Goal: Task Accomplishment & Management: Manage account settings

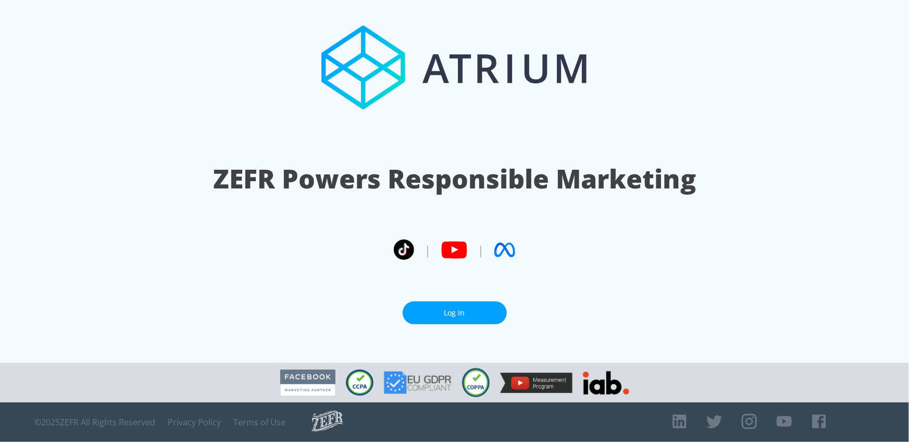
click at [474, 314] on link "Log In" at bounding box center [455, 313] width 104 height 23
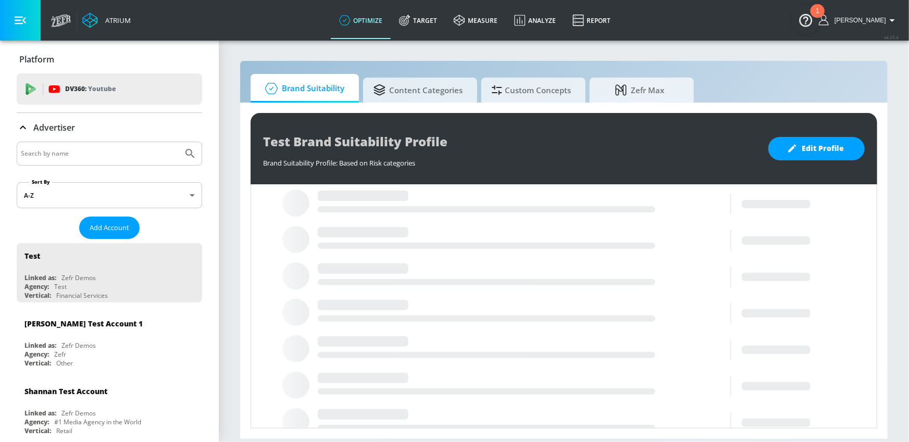
click at [104, 154] on input "Search by name" at bounding box center [100, 154] width 158 height 14
click at [91, 154] on input "Search by name" at bounding box center [100, 154] width 158 height 14
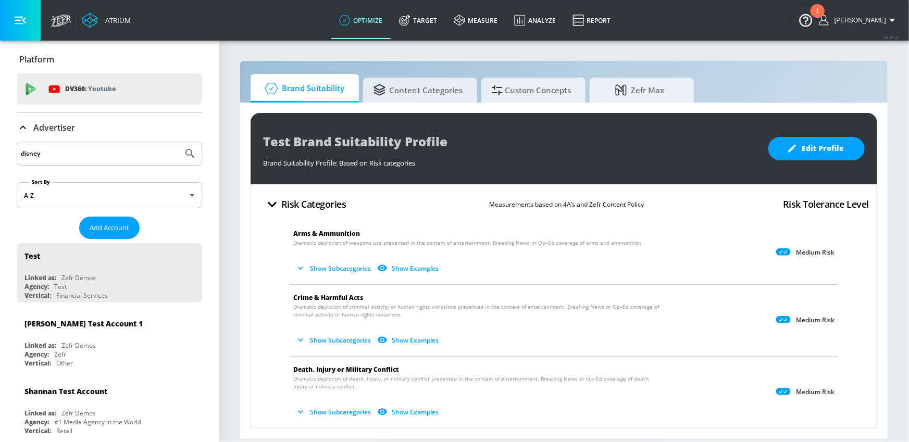
type input "disney"
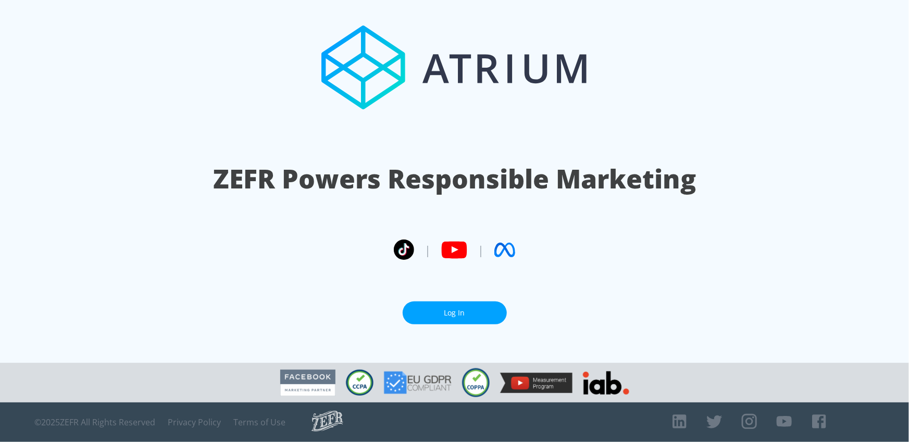
click at [443, 311] on link "Log In" at bounding box center [455, 313] width 104 height 23
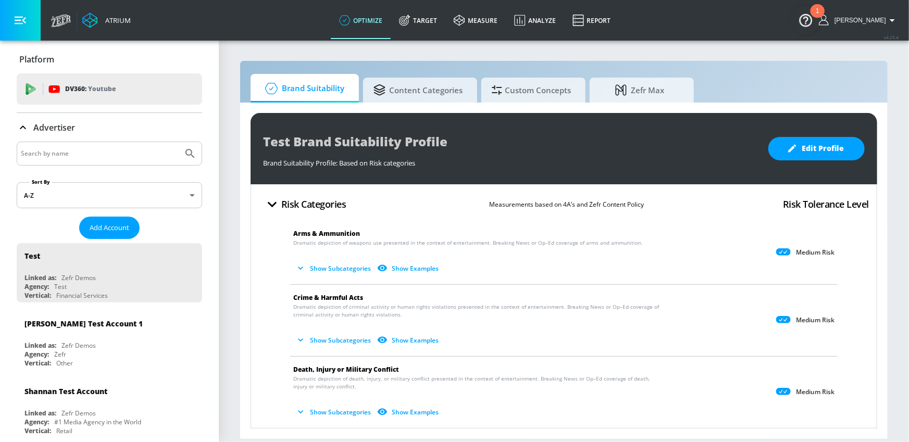
click at [69, 157] on input "Search by name" at bounding box center [100, 154] width 158 height 14
type input "disney"
click at [179, 142] on button "Submit Search" at bounding box center [190, 153] width 23 height 23
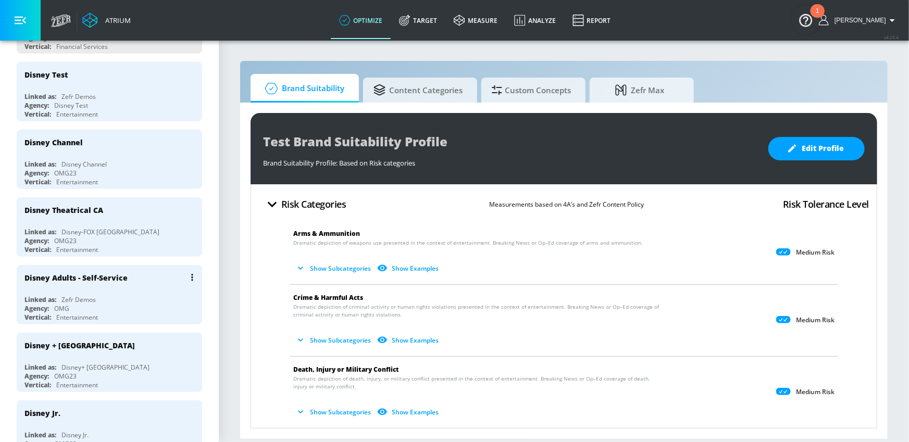
scroll to position [251, 0]
click at [127, 303] on div "Agency: OMG" at bounding box center [111, 307] width 175 height 9
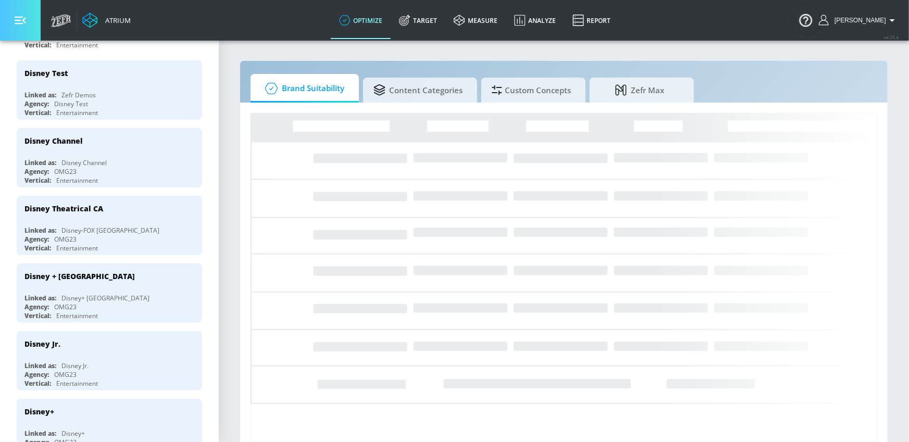
click at [35, 27] on button "button" at bounding box center [20, 20] width 41 height 41
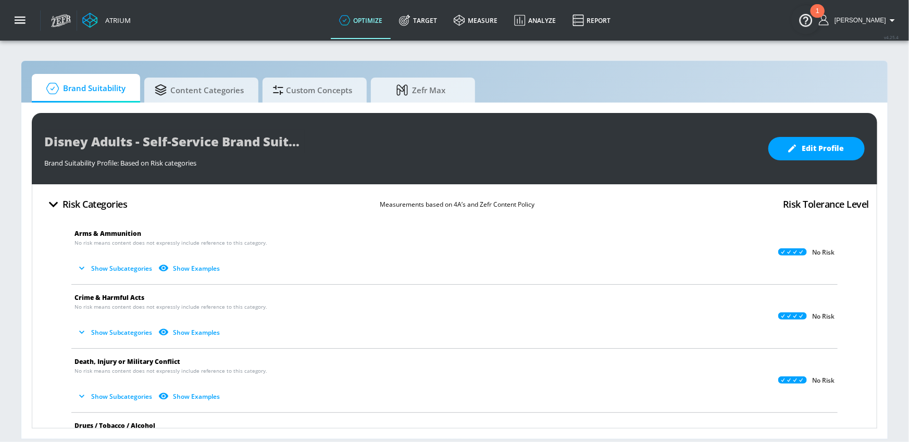
drag, startPoint x: 431, startPoint y: 27, endPoint x: 729, endPoint y: 60, distance: 299.5
click at [431, 27] on link "Target" at bounding box center [418, 21] width 55 height 38
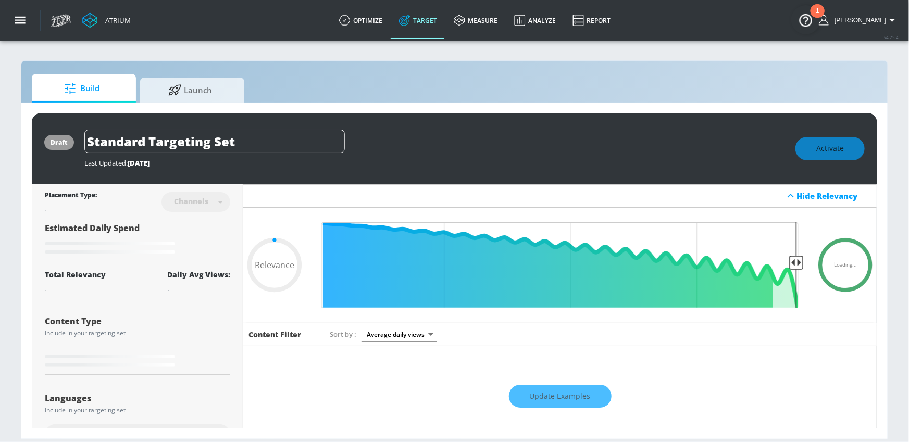
type input "0.05"
drag, startPoint x: 305, startPoint y: 145, endPoint x: 88, endPoint y: 127, distance: 218.6
click at [88, 127] on div "draft Standard Targeting Set Last Updated: [DATE] Activate" at bounding box center [455, 148] width 846 height 71
type input "S"
type input "0.05"
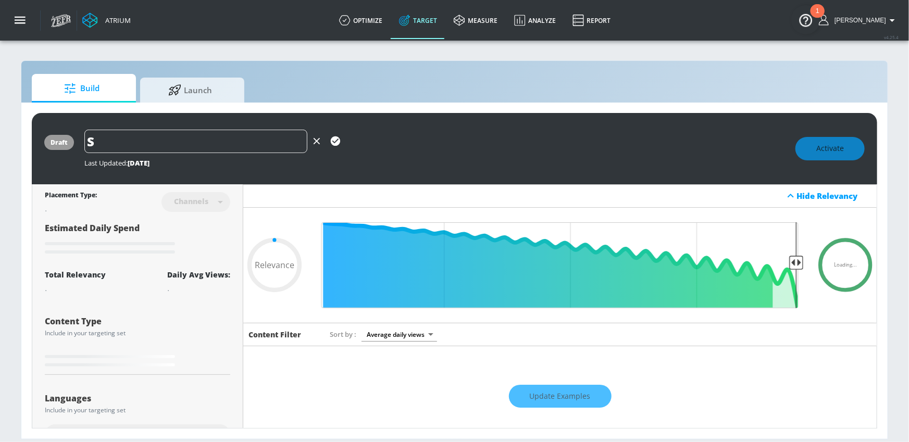
type input "SP"
type input "0.05"
type input "SPO"
type input "0.05"
type input "SPOR"
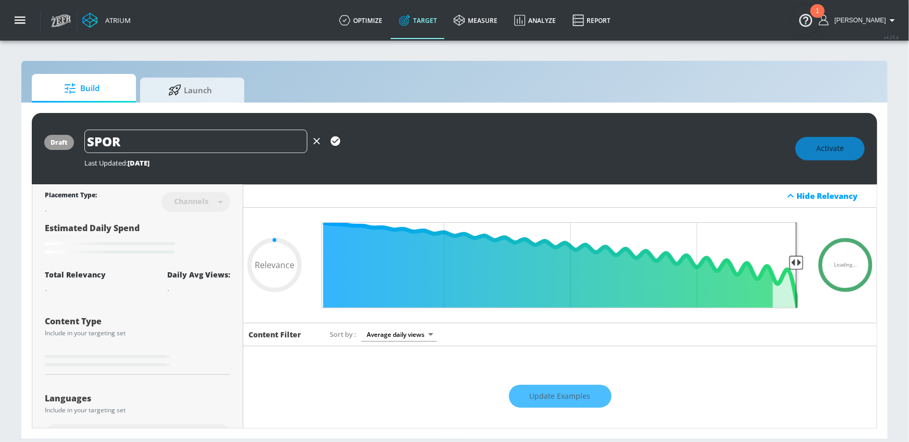
type input "0.05"
type input "SPORT"
type input "0.05"
type input "SPORTS"
type input "0.05"
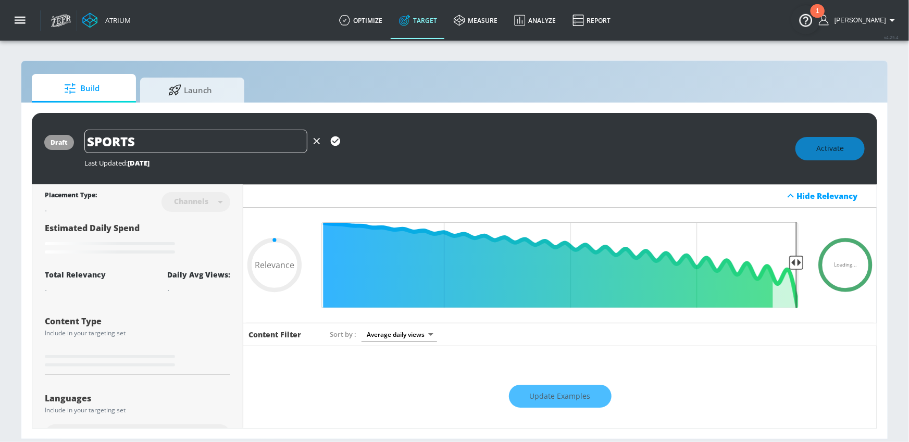
type input "SPORTS"
type input "0.05"
type input "SPORTS E"
type input "0.05"
type input "SPORTS EN"
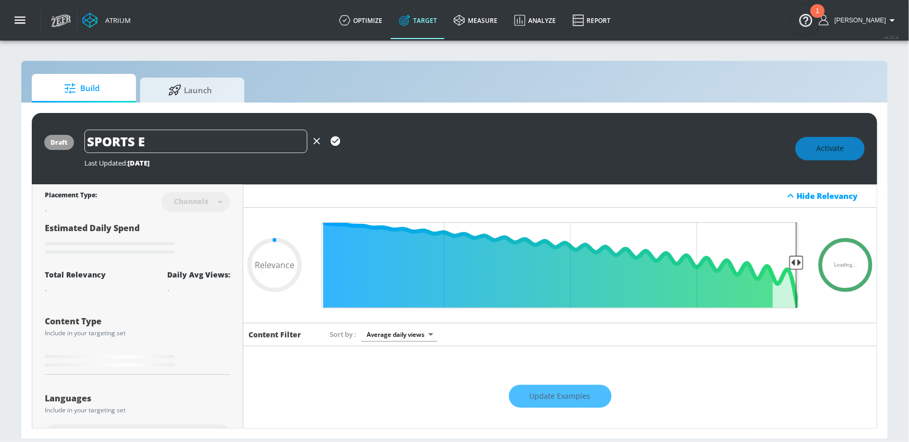
type input "0.05"
type input "SPORTS ENG"
type input "0.05"
type input "SPORTS ENG"
click at [331, 140] on icon "button" at bounding box center [335, 141] width 9 height 9
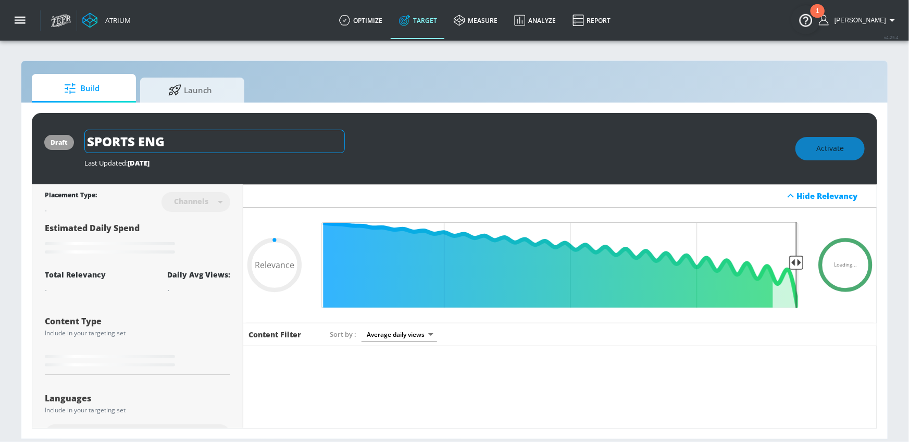
type input "0.05"
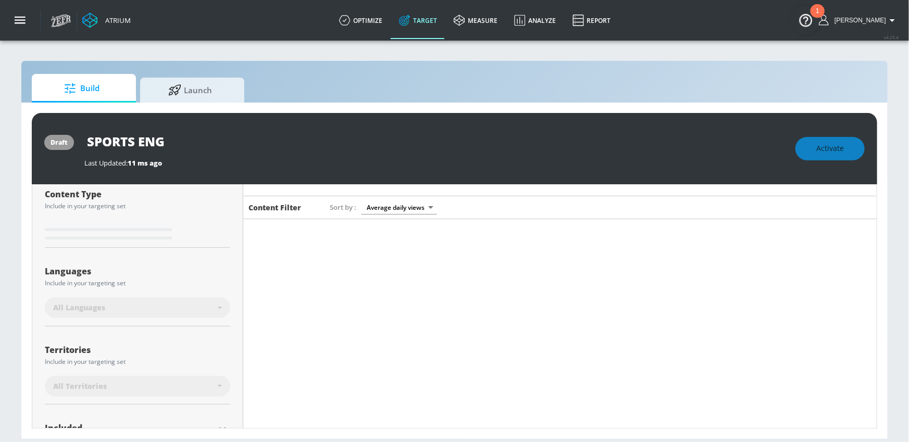
scroll to position [131, 0]
type input "Standard Targeting Set"
type input "0.6"
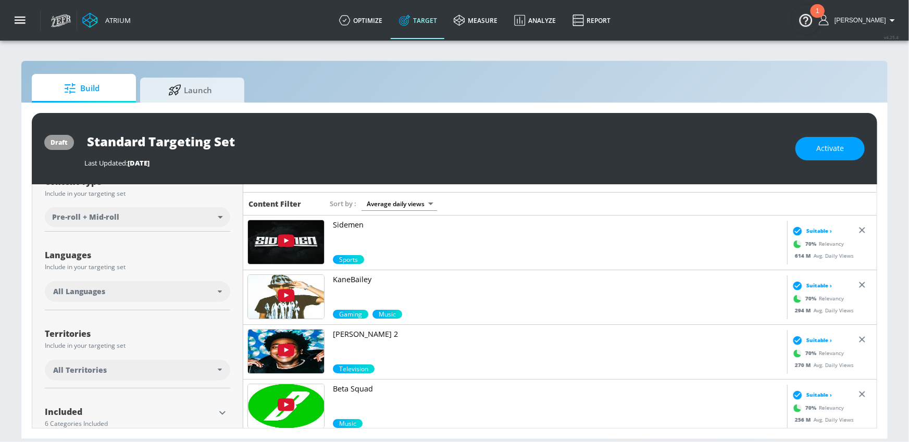
scroll to position [122, 0]
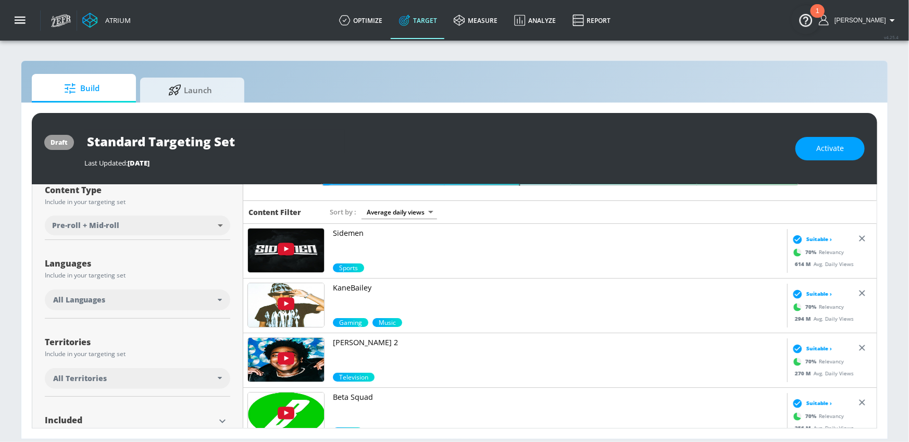
click at [207, 296] on div "All Languages" at bounding box center [135, 300] width 165 height 10
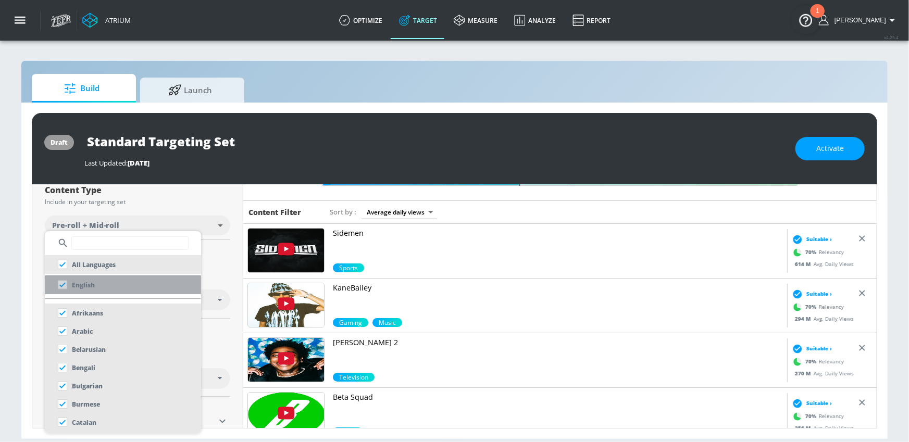
click at [87, 282] on p "English" at bounding box center [83, 285] width 23 height 11
checkbox input "false"
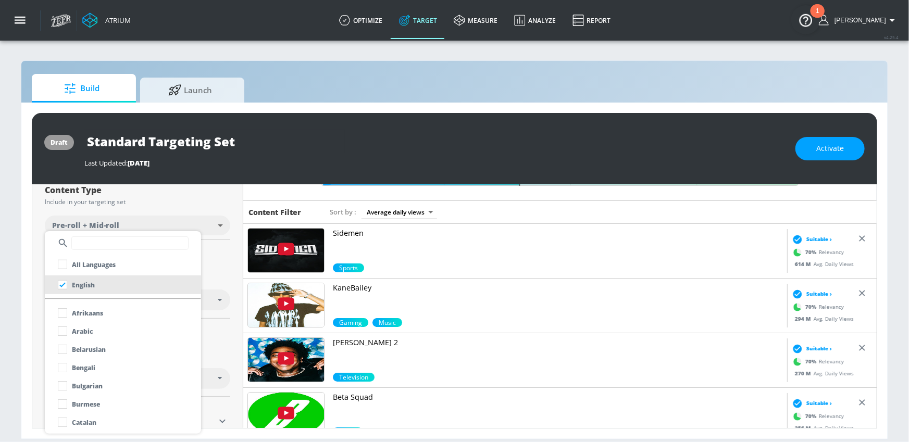
click at [210, 257] on div at bounding box center [454, 221] width 909 height 442
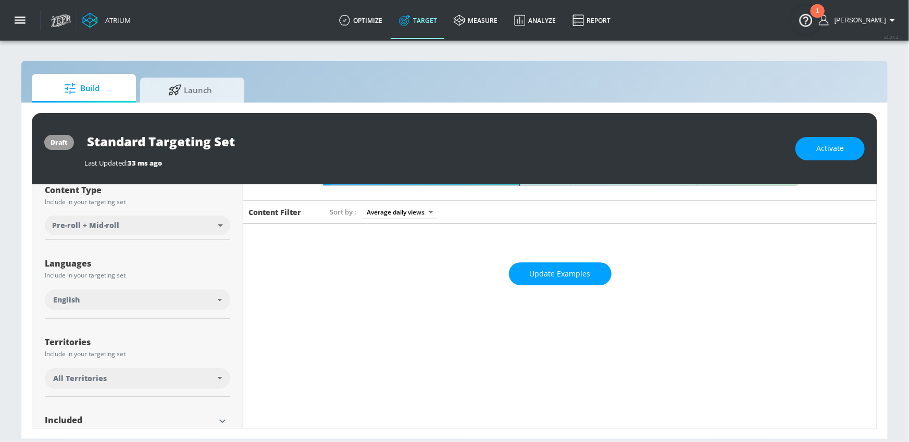
click at [217, 378] on div "All Territories" at bounding box center [135, 379] width 165 height 10
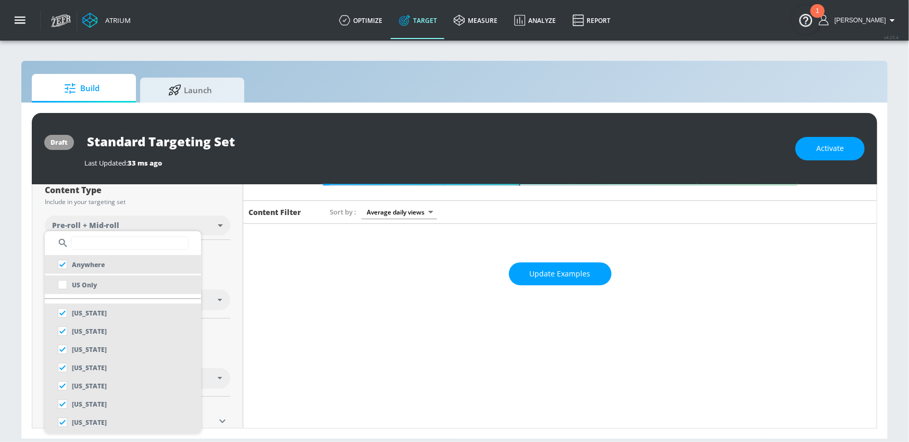
click at [93, 285] on p "US Only" at bounding box center [84, 285] width 25 height 11
checkbox input "false"
checkbox input "true"
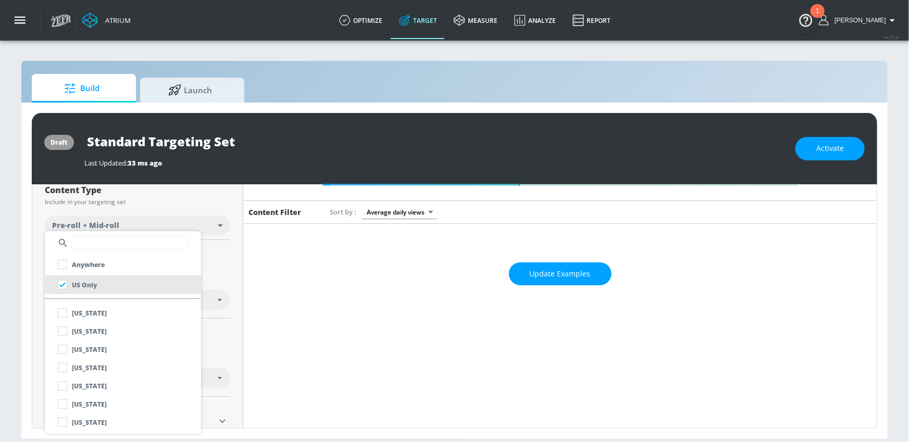
click at [248, 343] on div at bounding box center [454, 221] width 909 height 442
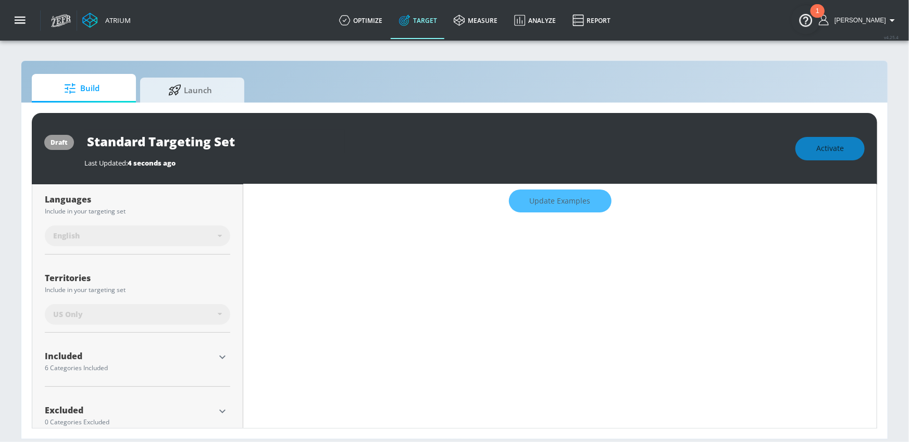
scroll to position [216, 0]
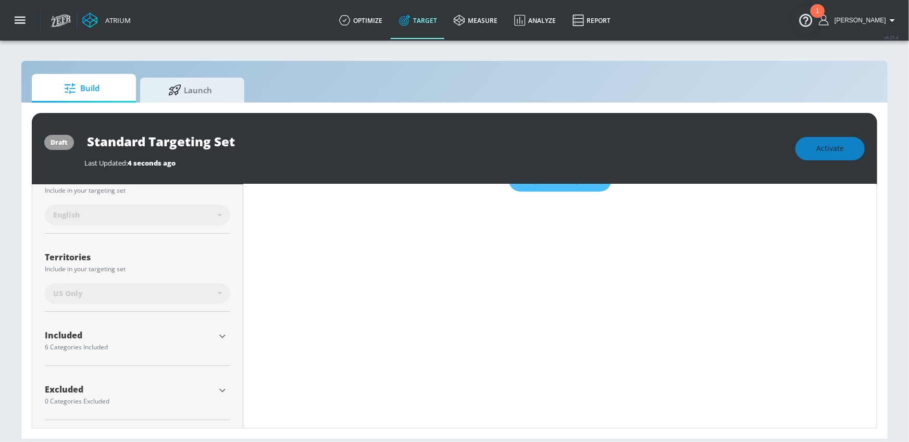
click at [221, 332] on icon "button" at bounding box center [222, 336] width 13 height 13
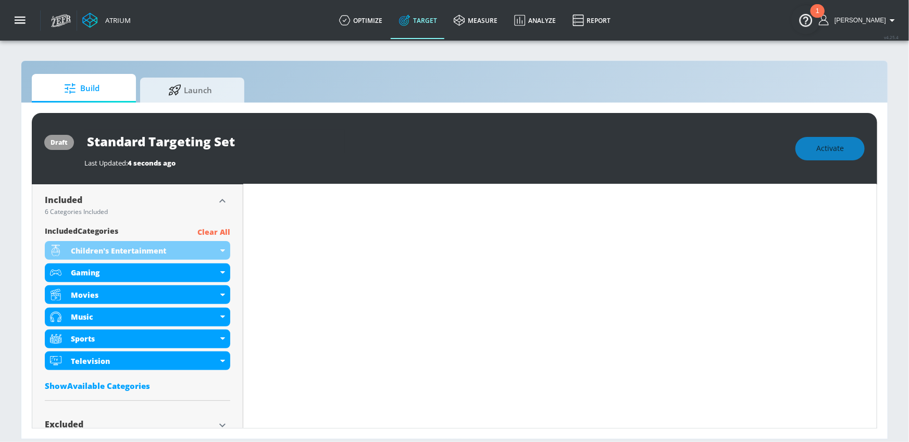
scroll to position [355, 0]
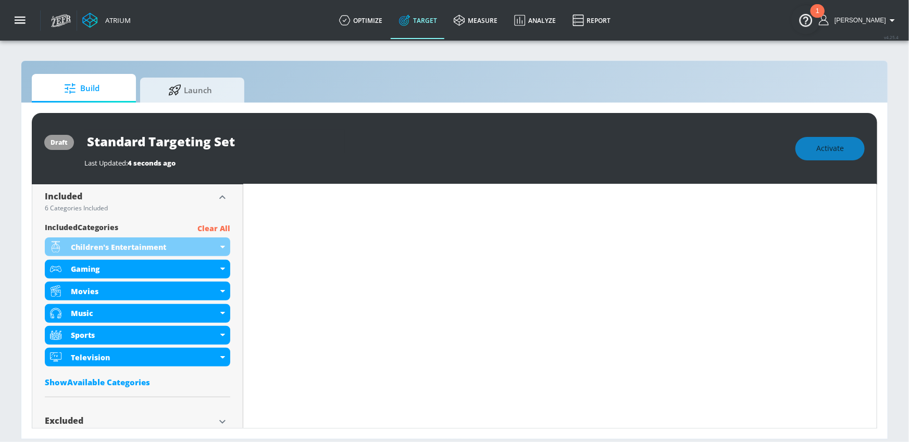
click at [136, 384] on div "Show Available Categories" at bounding box center [138, 382] width 186 height 10
click at [219, 227] on p "Clear All" at bounding box center [214, 229] width 33 height 13
click at [216, 225] on p "Clear All" at bounding box center [214, 229] width 33 height 13
click at [142, 404] on input "Sort By" at bounding box center [130, 403] width 171 height 21
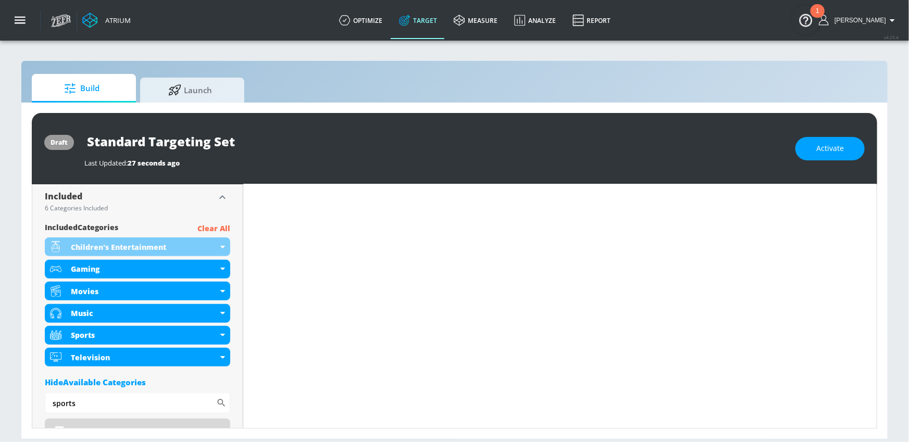
scroll to position [338, 0]
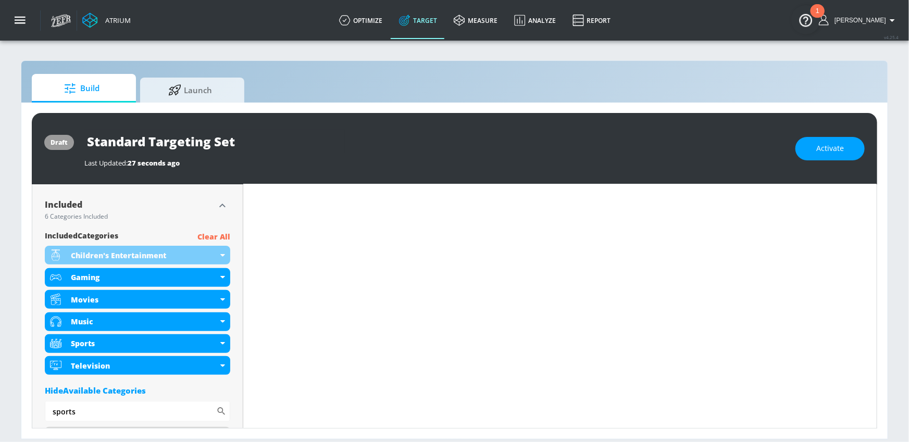
type input "sports"
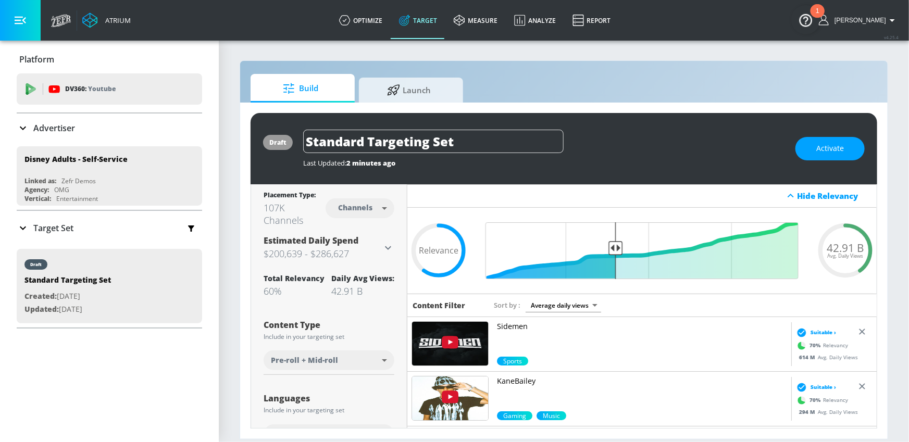
drag, startPoint x: 350, startPoint y: 140, endPoint x: 194, endPoint y: 132, distance: 156.0
click at [194, 132] on div "Atrium optimize Target measure Analyze Report optimize Target measure Analyze R…" at bounding box center [454, 221] width 909 height 442
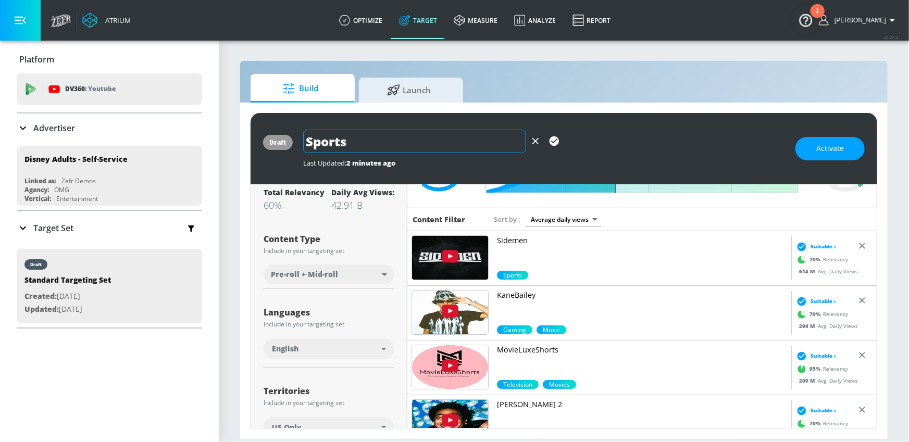
type input "Sports"
click at [552, 137] on icon "button" at bounding box center [554, 141] width 9 height 9
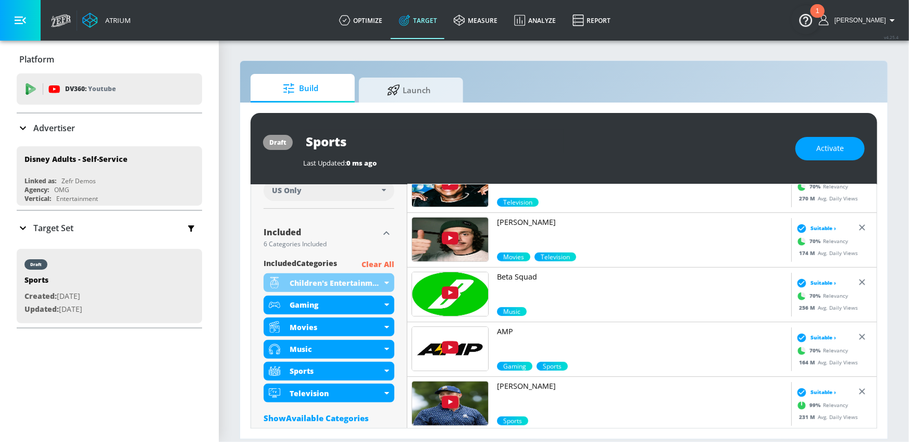
click at [375, 264] on p "Clear All" at bounding box center [378, 265] width 33 height 13
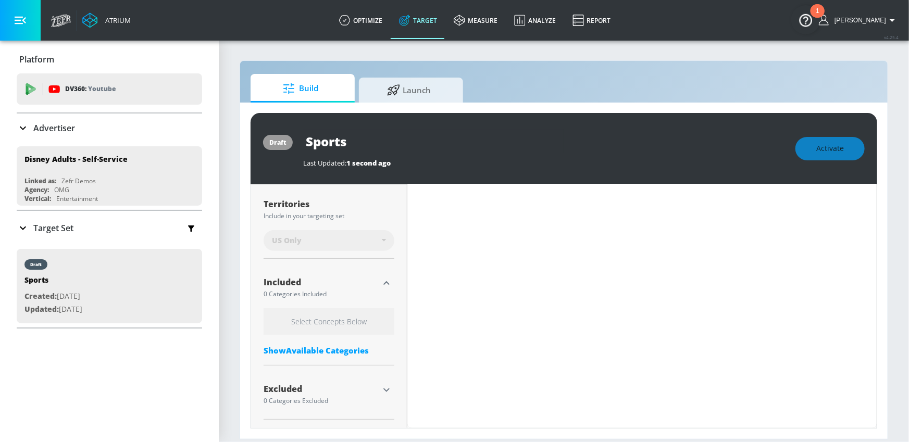
scroll to position [269, 0]
click at [330, 348] on div "Show Available Categories" at bounding box center [329, 351] width 131 height 10
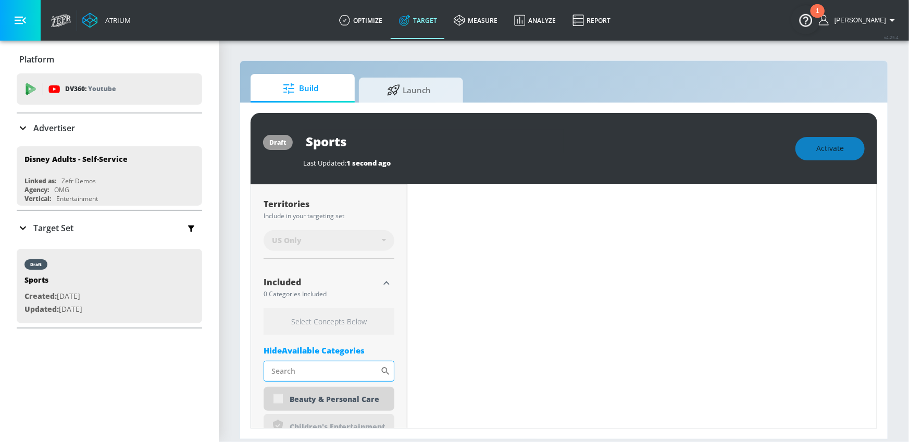
click at [316, 369] on input "Sort By" at bounding box center [322, 371] width 117 height 21
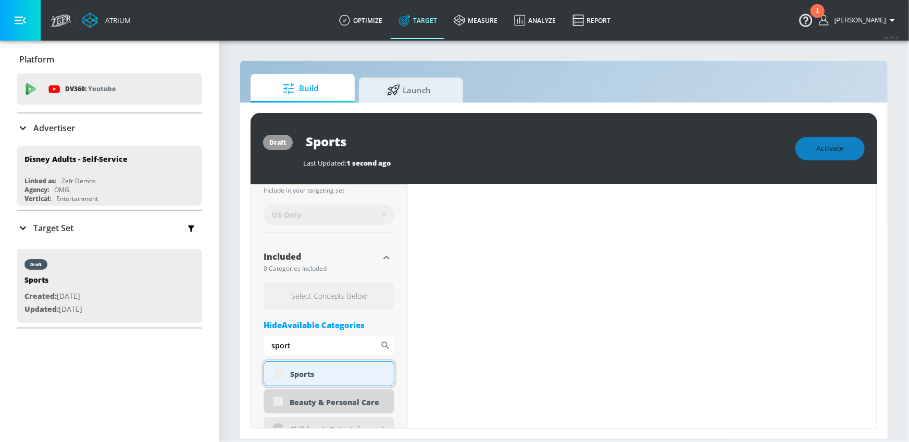
scroll to position [297, 0]
type input "sport"
click at [302, 372] on div "Sports" at bounding box center [338, 372] width 96 height 10
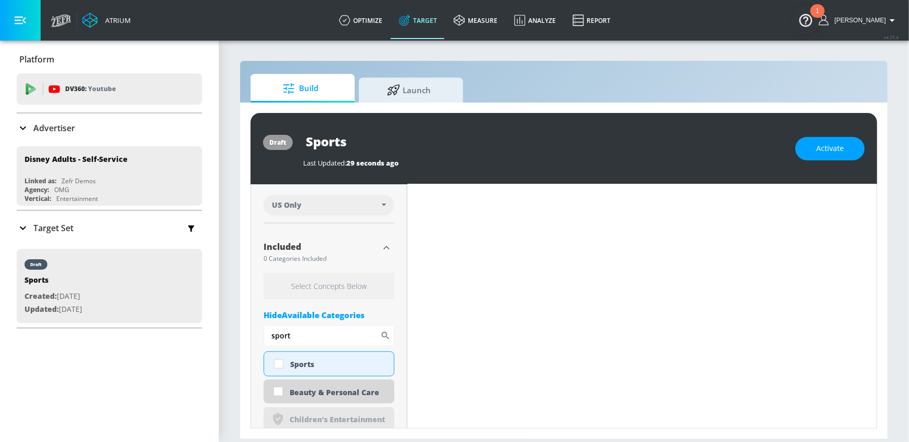
scroll to position [287, 0]
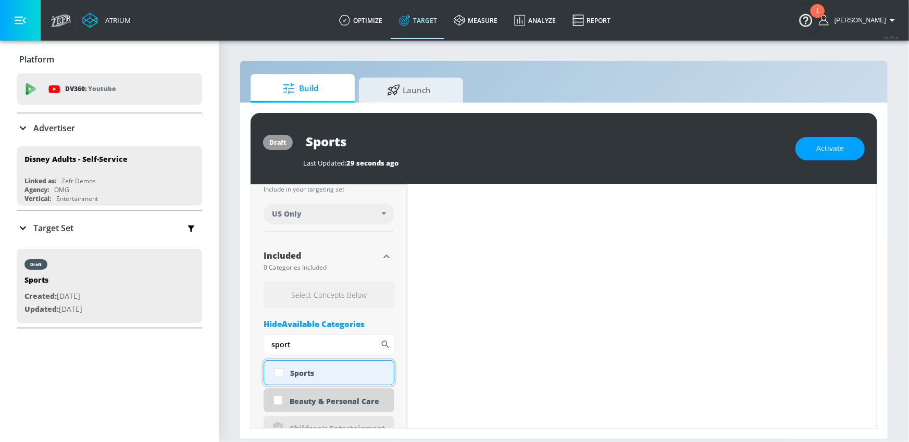
click at [315, 378] on div "Sports" at bounding box center [329, 373] width 131 height 25
checkbox input "true"
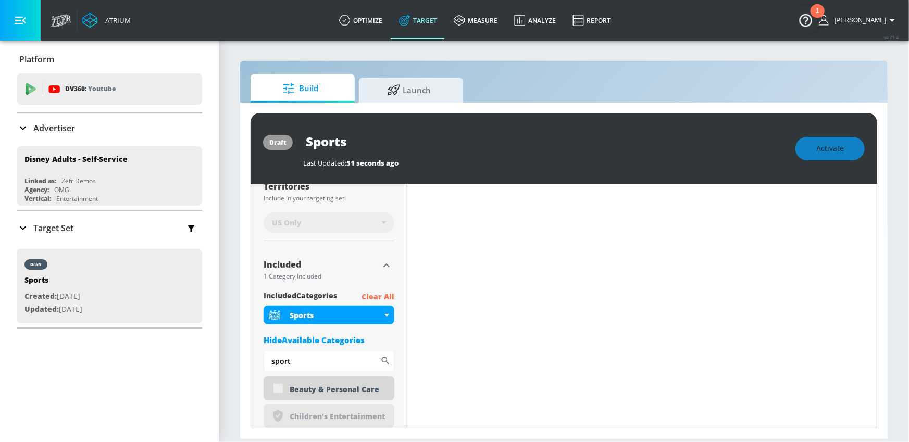
scroll to position [296, 0]
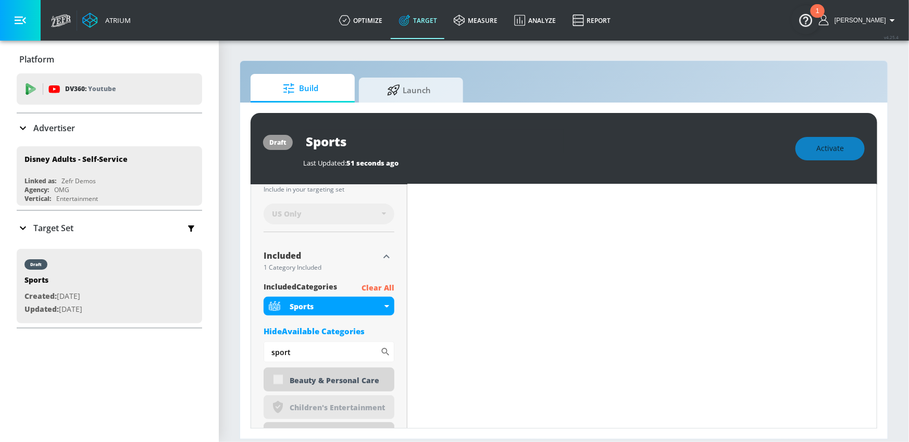
click at [27, 26] on button "button" at bounding box center [20, 20] width 41 height 41
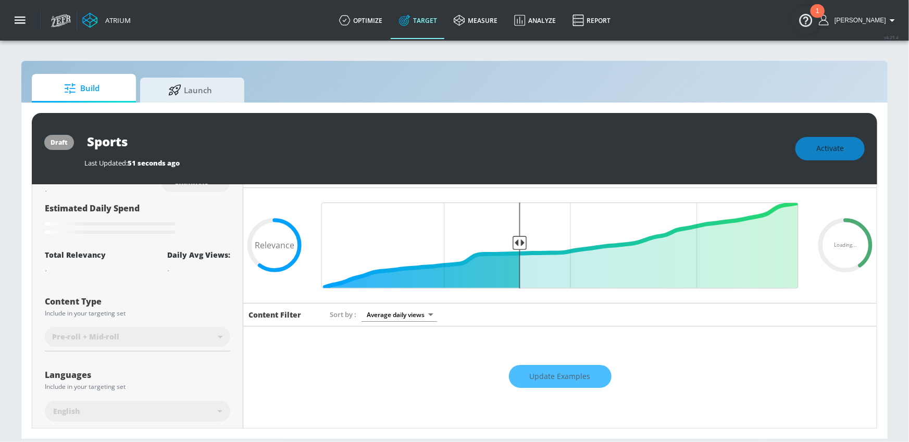
scroll to position [0, 0]
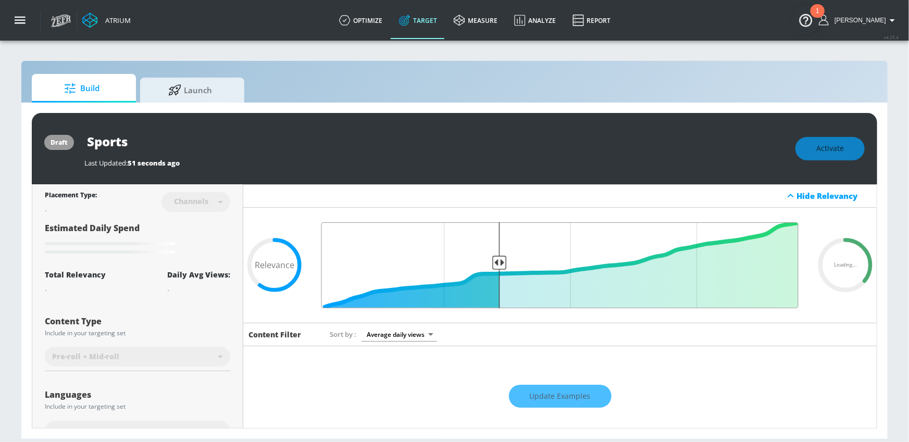
drag, startPoint x: 521, startPoint y: 260, endPoint x: 501, endPoint y: 262, distance: 19.9
click at [501, 262] on input "Final Threshold" at bounding box center [560, 266] width 488 height 86
type input "0.6"
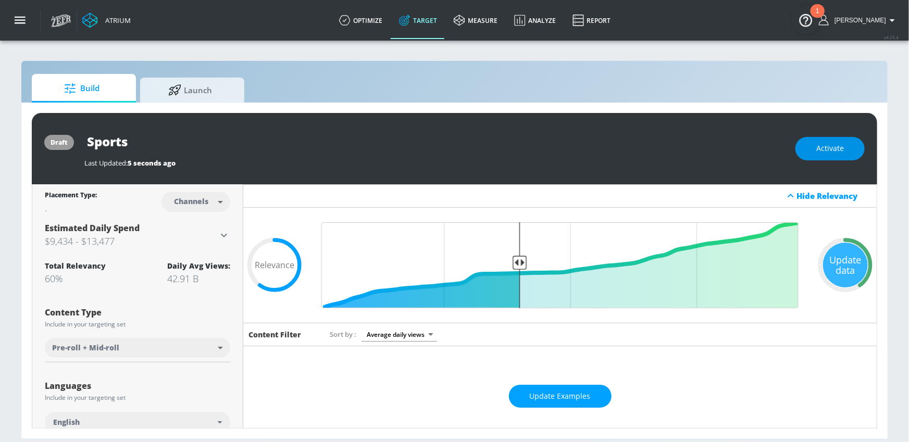
click at [848, 144] on button "Activate" at bounding box center [830, 148] width 69 height 23
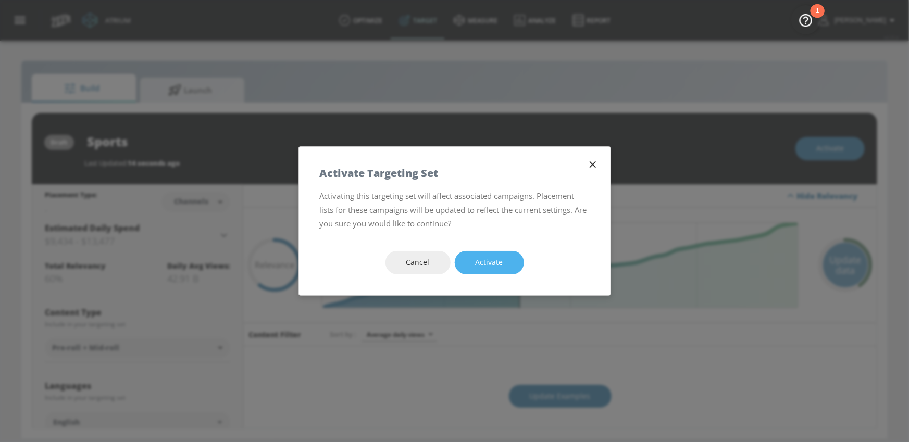
click at [476, 256] on span "Activate" at bounding box center [490, 262] width 28 height 13
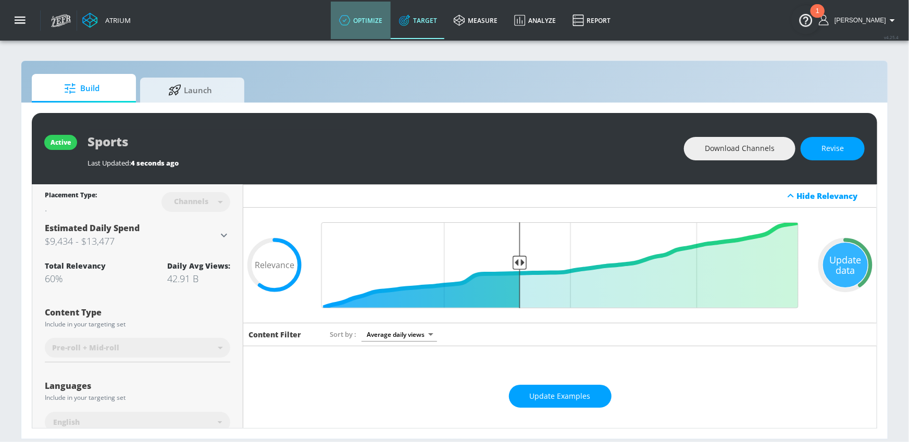
click at [385, 14] on link "optimize" at bounding box center [361, 21] width 60 height 38
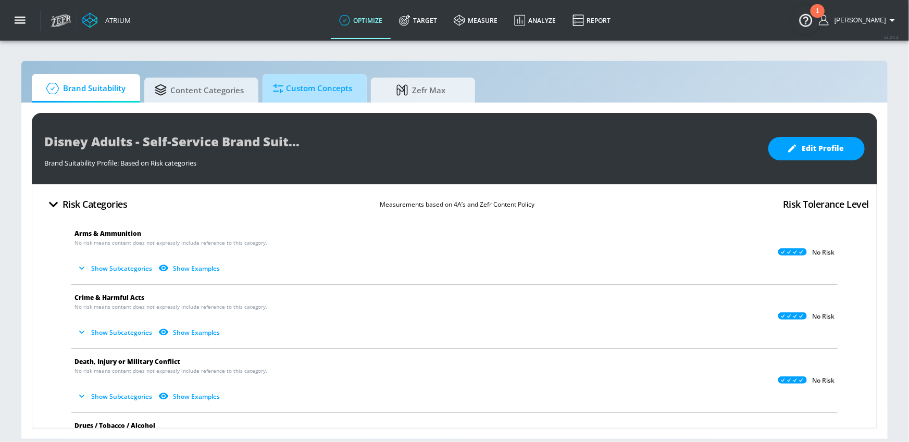
click at [296, 88] on span "Custom Concepts" at bounding box center [312, 88] width 79 height 25
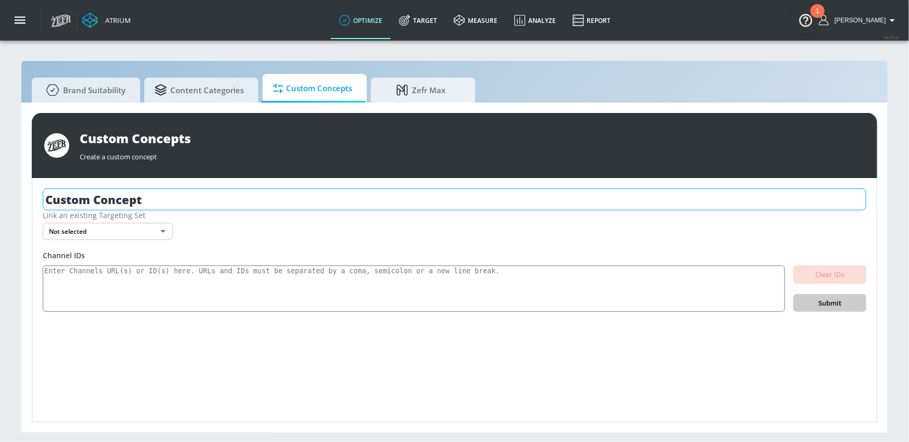
drag, startPoint x: 180, startPoint y: 189, endPoint x: 156, endPoint y: 200, distance: 25.9
click at [156, 200] on input "Custom Concept" at bounding box center [455, 200] width 824 height 22
type input "Premium Sports"
click at [154, 223] on body "Atrium optimize Target measure Analyze Report optimize Target measure Analyze R…" at bounding box center [454, 221] width 909 height 442
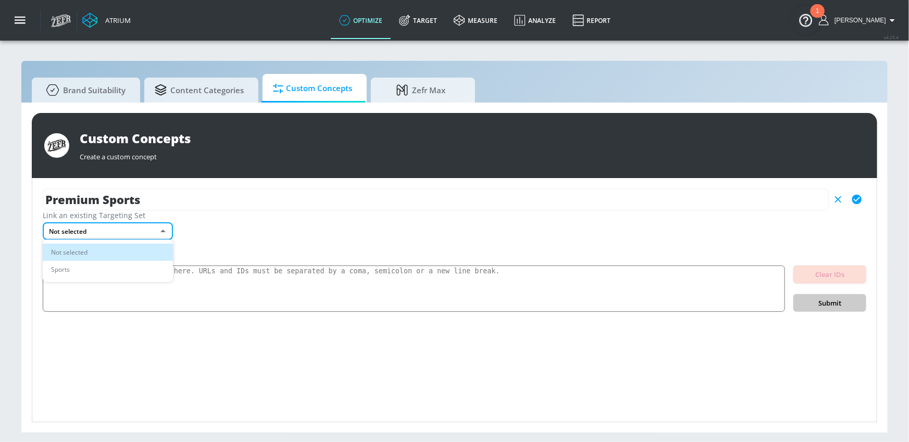
click at [126, 266] on li "Sports" at bounding box center [108, 269] width 130 height 17
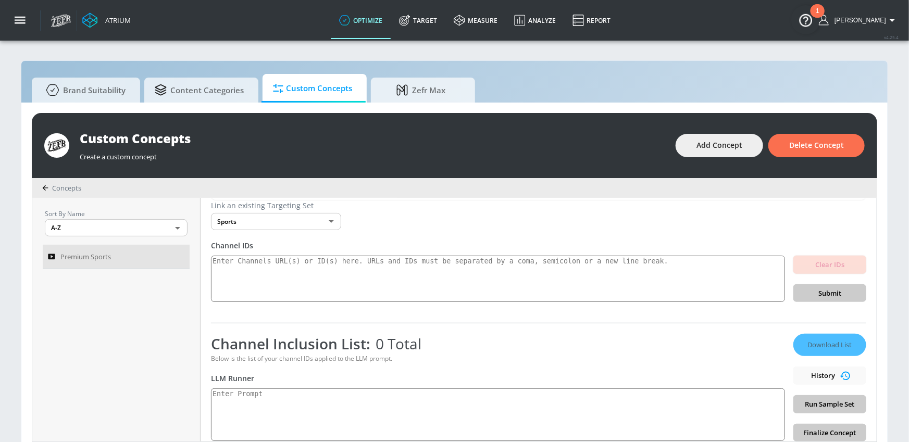
scroll to position [10, 0]
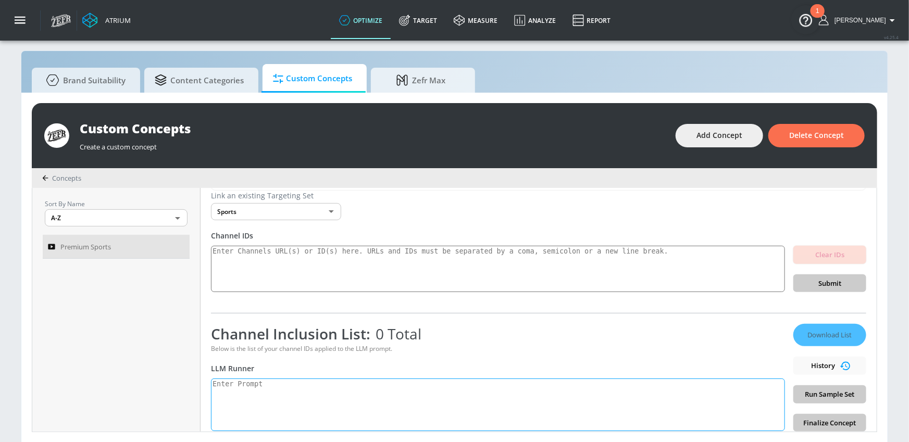
click at [583, 406] on textarea at bounding box center [498, 405] width 574 height 53
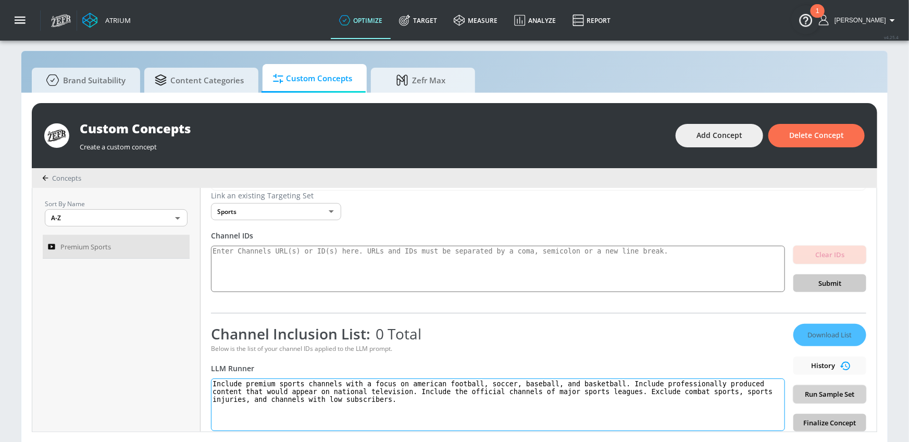
type textarea "Include premium sports channels with a focus on american football, soccer, base…"
click at [851, 389] on span "Run Sample Set" at bounding box center [830, 395] width 56 height 12
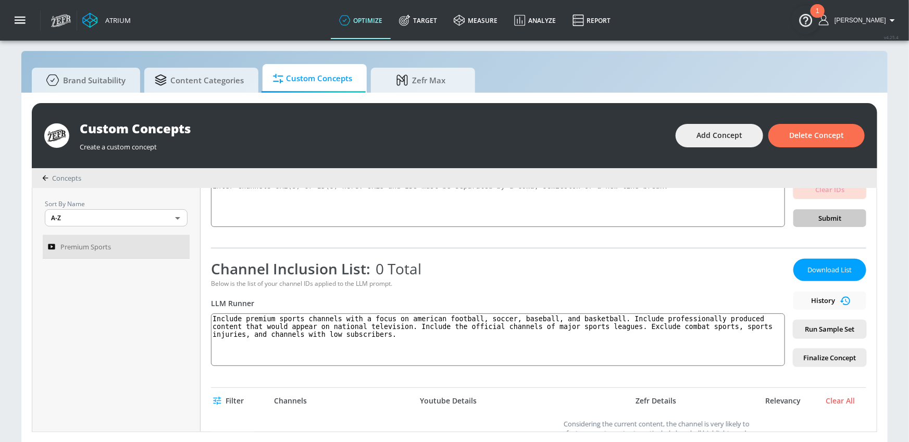
scroll to position [92, 0]
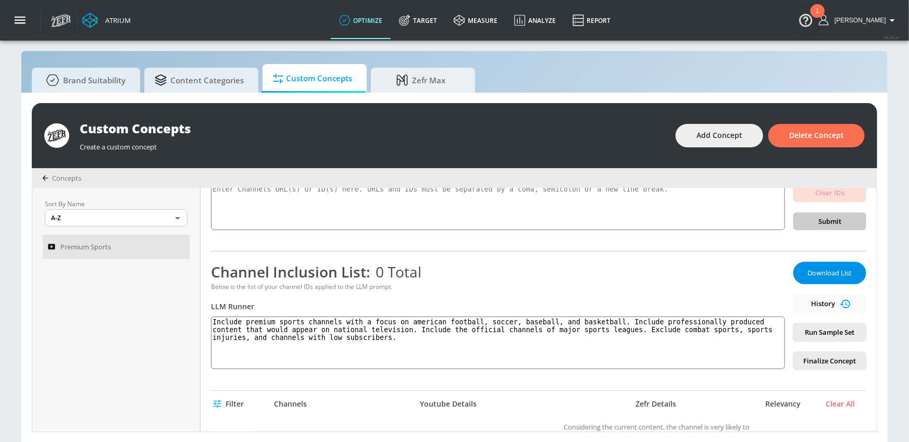
click at [830, 269] on span "Download List" at bounding box center [830, 273] width 52 height 12
click at [440, 23] on link "Target" at bounding box center [418, 21] width 55 height 38
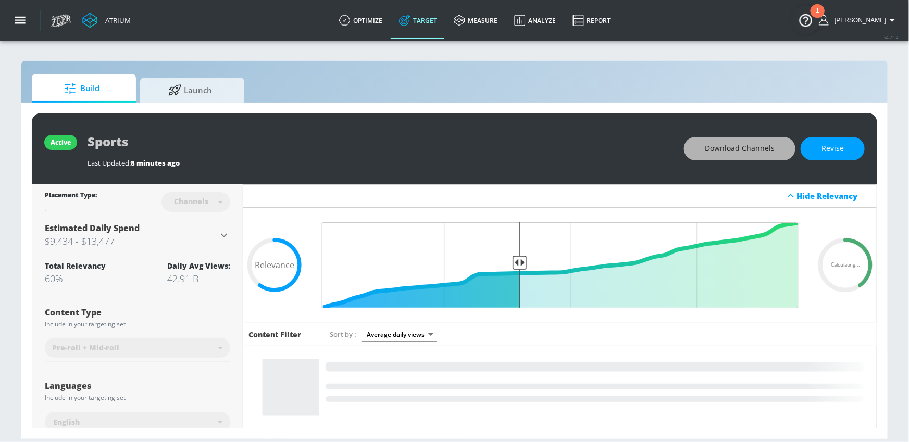
click at [756, 144] on span "Download Channels" at bounding box center [740, 148] width 70 height 13
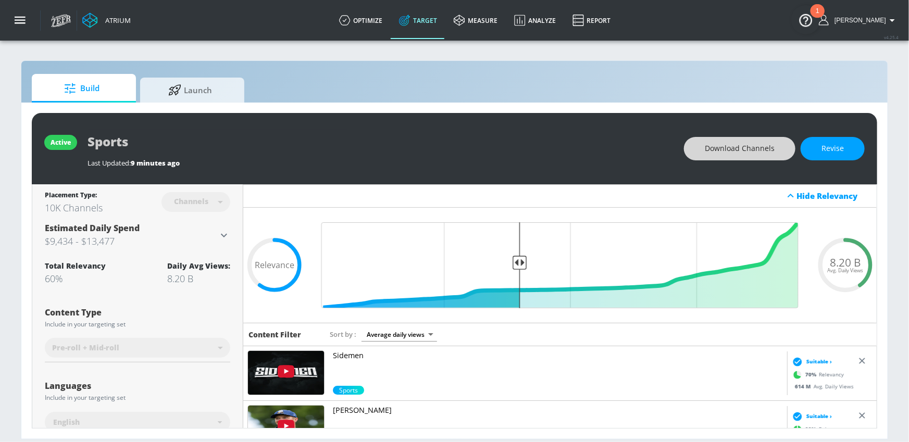
click at [723, 145] on span "Download Channels" at bounding box center [740, 148] width 70 height 13
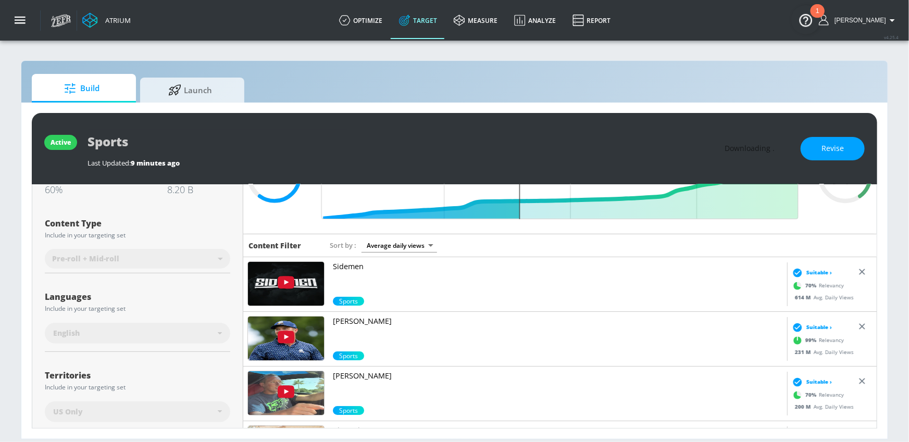
click at [380, 373] on p "Cleetus McFarland" at bounding box center [558, 376] width 450 height 10
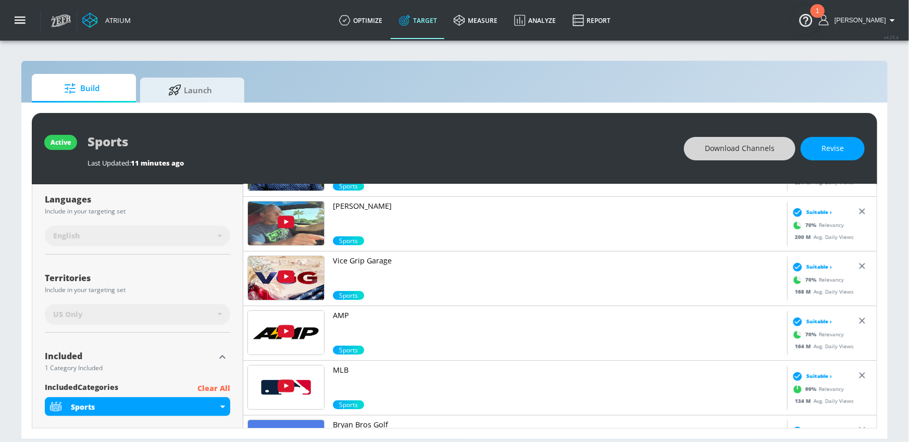
scroll to position [74, 0]
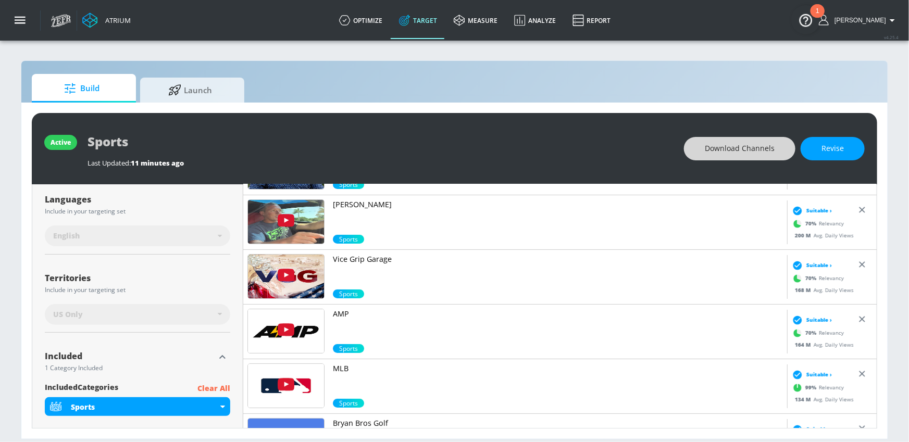
click at [363, 256] on p "Vice Grip Garage" at bounding box center [558, 259] width 450 height 10
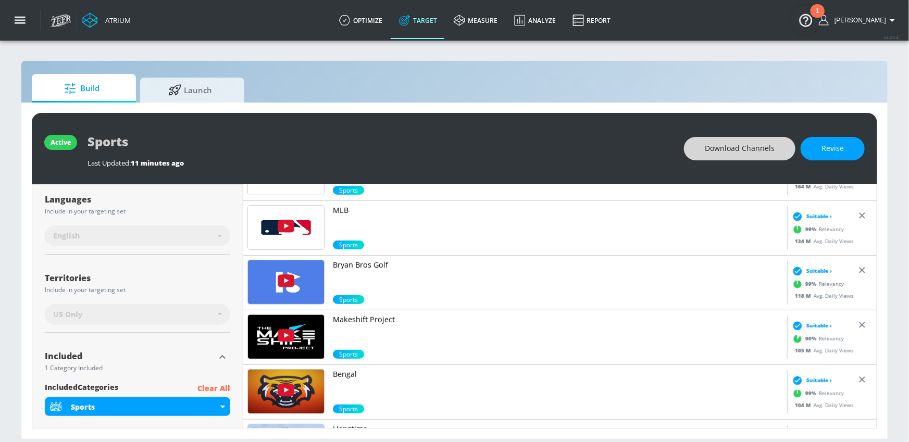
scroll to position [236, 0]
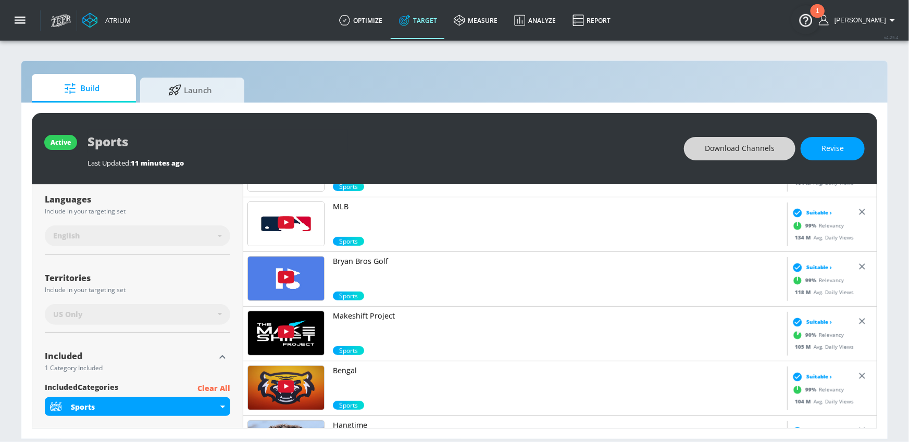
click at [358, 311] on p "Makeshift Project" at bounding box center [558, 316] width 450 height 10
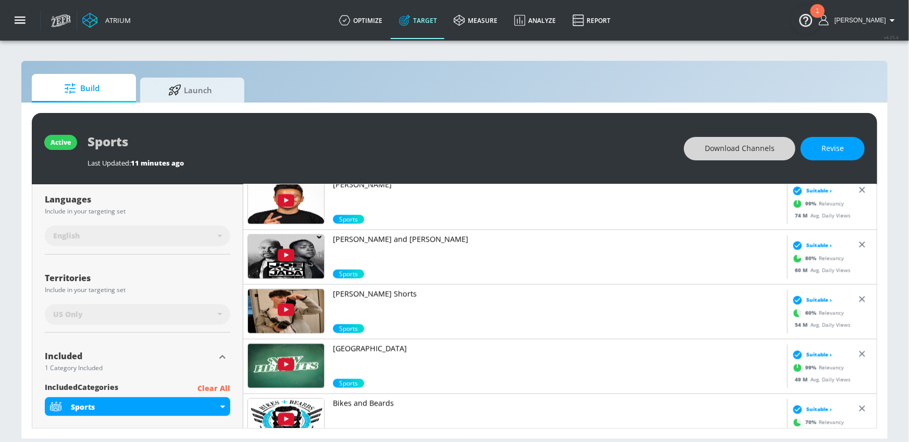
scroll to position [755, 0]
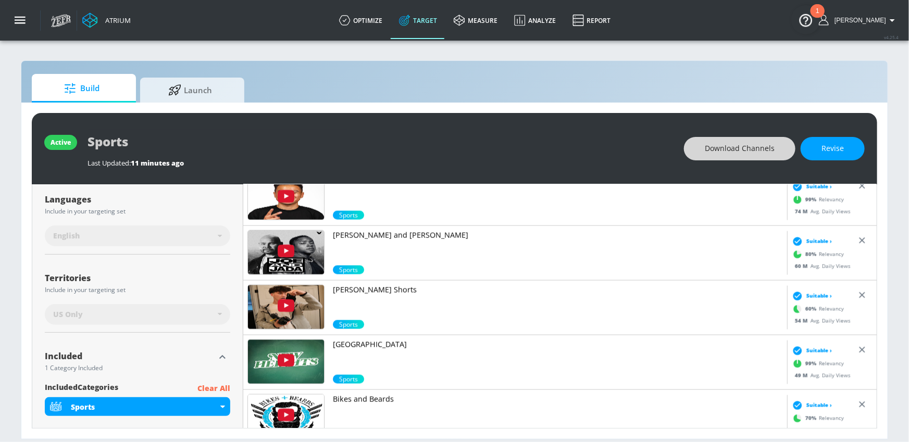
click at [379, 286] on p "Landen Levine Shorts" at bounding box center [558, 290] width 450 height 10
click at [826, 153] on span "Revise" at bounding box center [833, 148] width 22 height 13
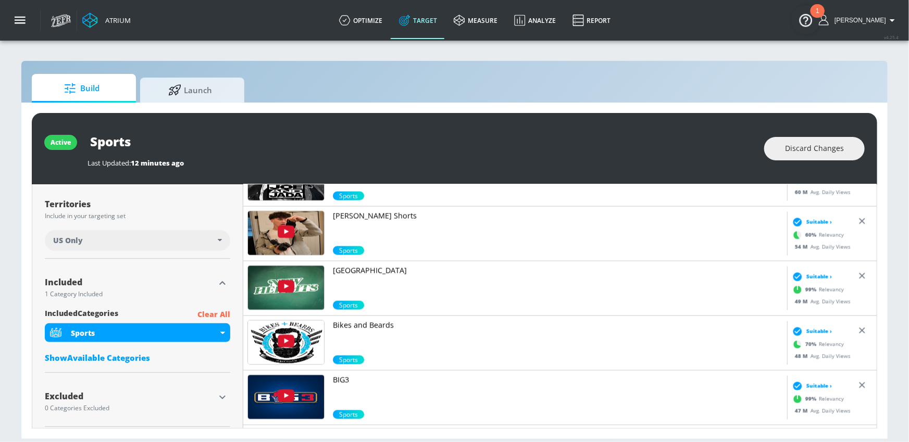
scroll to position [268, 0]
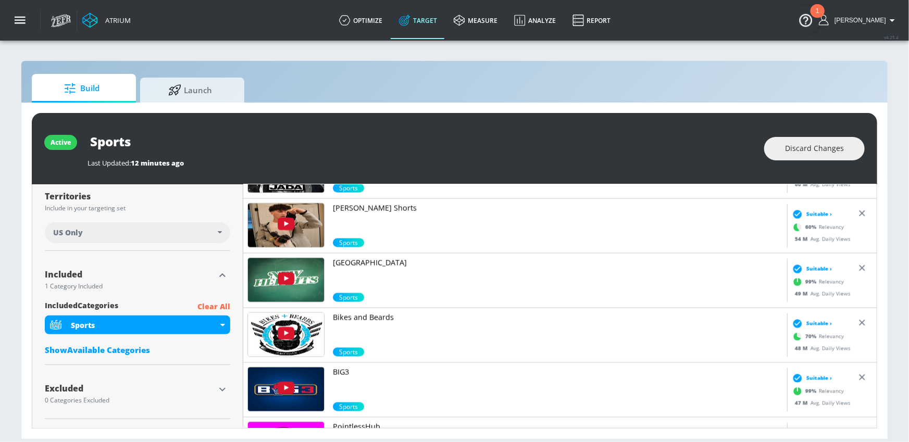
click at [220, 393] on icon "button" at bounding box center [222, 390] width 13 height 13
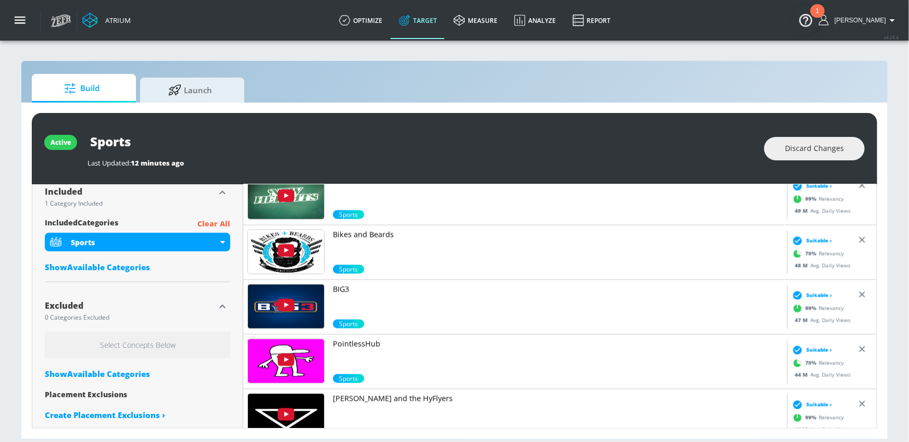
scroll to position [363, 0]
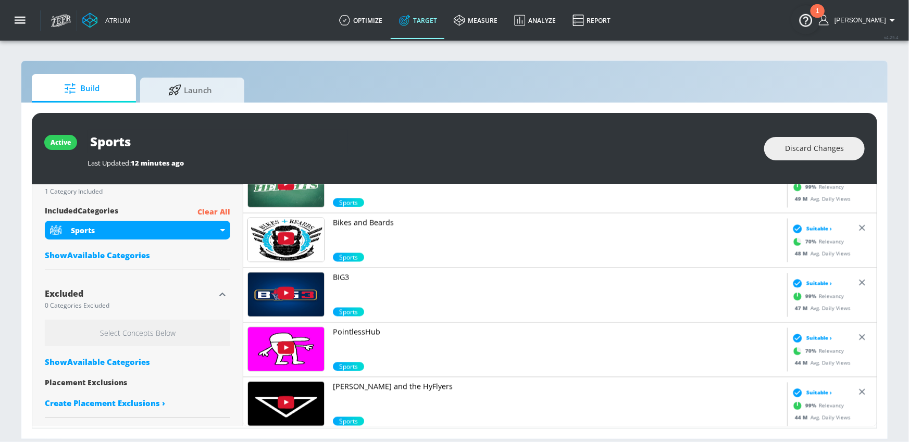
click at [93, 363] on div "Show Available Categories" at bounding box center [138, 362] width 186 height 10
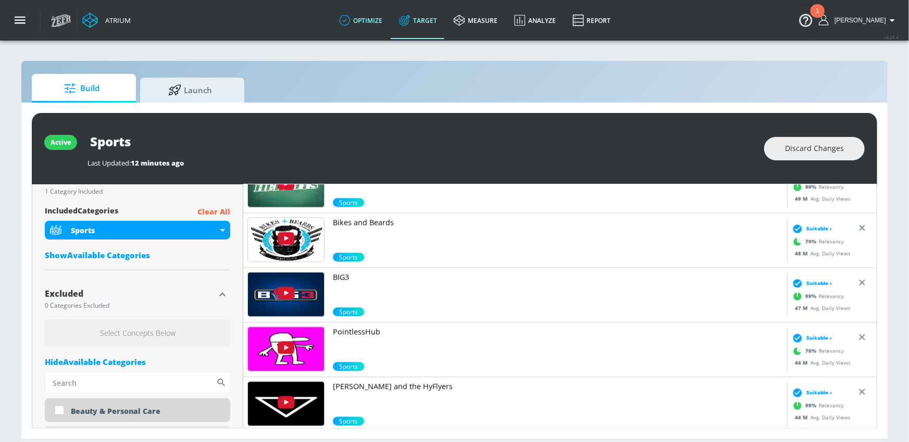
click at [373, 19] on link "optimize" at bounding box center [361, 21] width 60 height 38
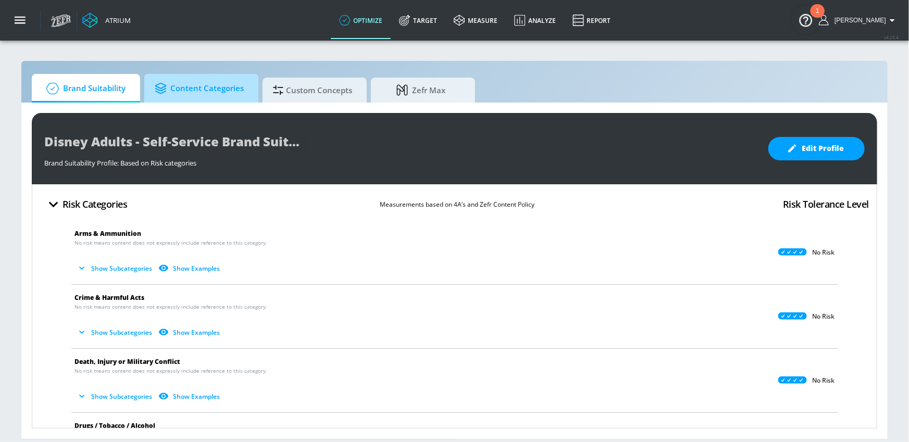
drag, startPoint x: 246, startPoint y: 88, endPoint x: 488, endPoint y: 103, distance: 242.3
click at [246, 88] on link "Content Categories" at bounding box center [201, 90] width 114 height 25
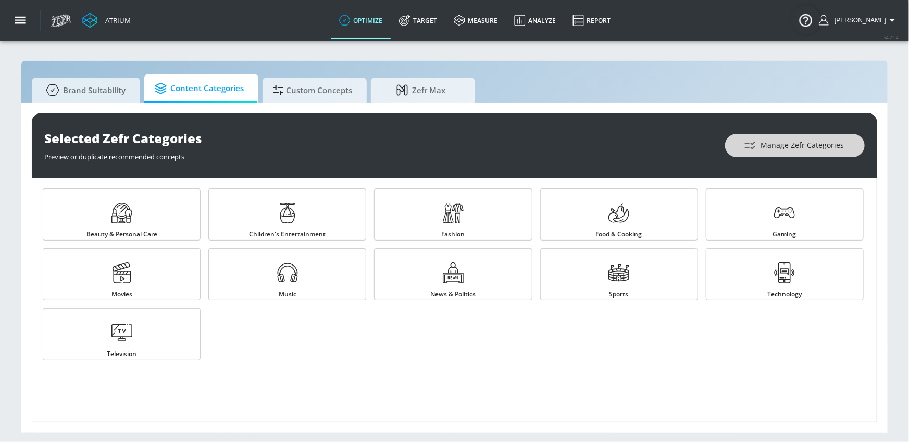
click at [757, 146] on icon "button" at bounding box center [750, 146] width 13 height 13
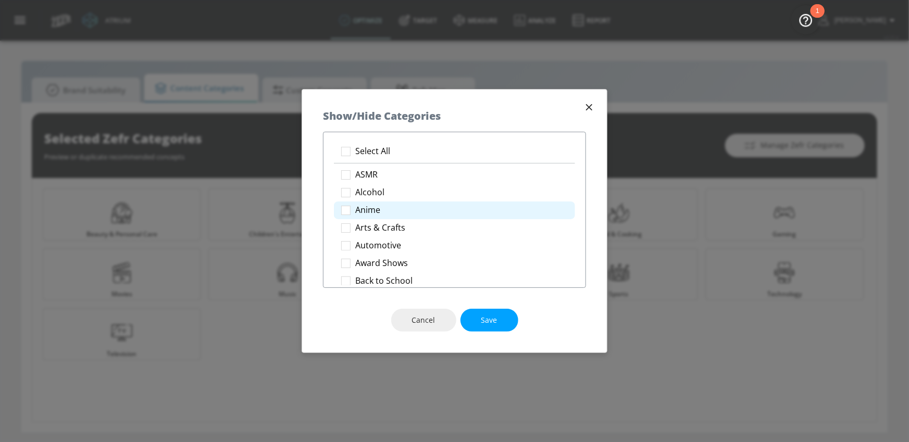
click at [376, 154] on p "Select All" at bounding box center [372, 151] width 35 height 11
checkbox input "true"
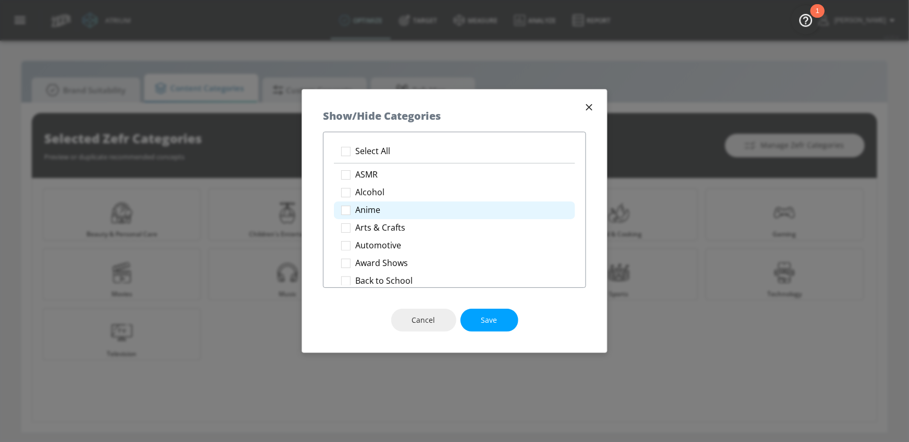
checkbox input "true"
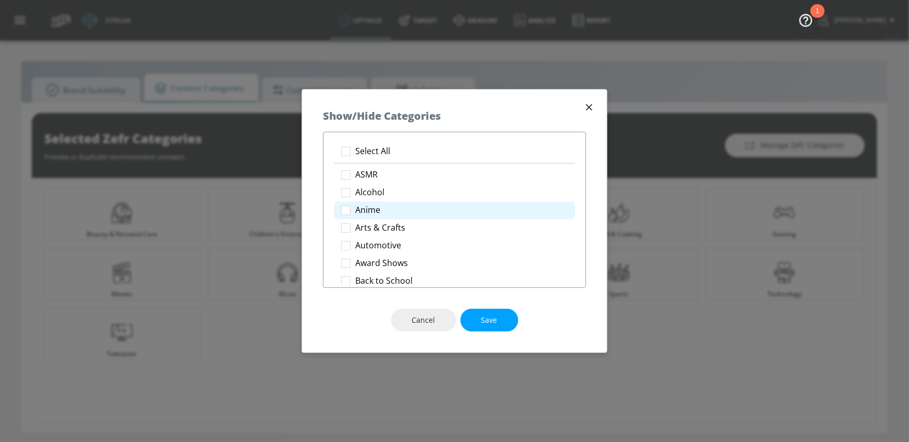
checkbox input "true"
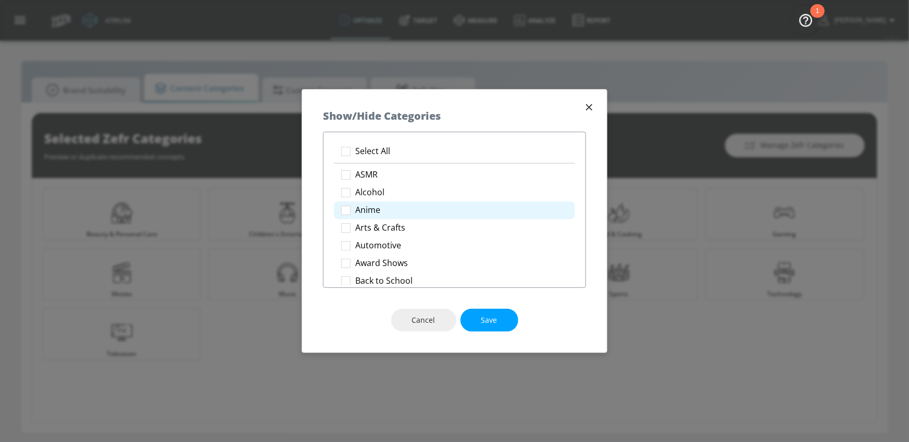
checkbox input "true"
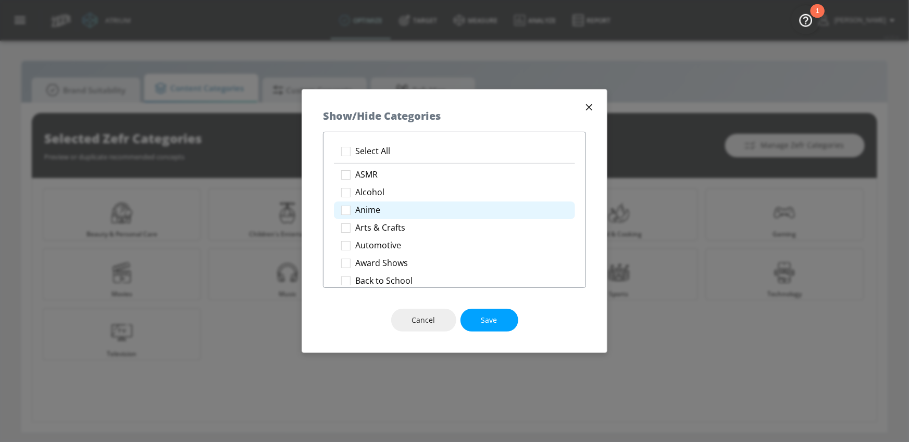
checkbox input "true"
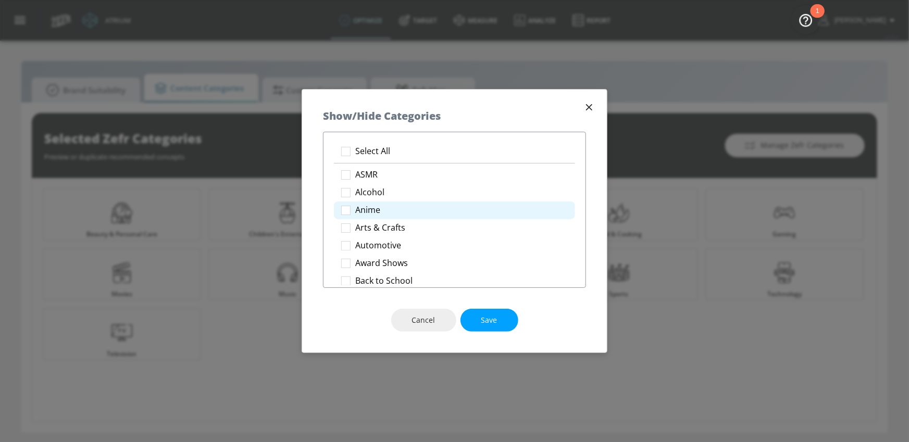
checkbox input "true"
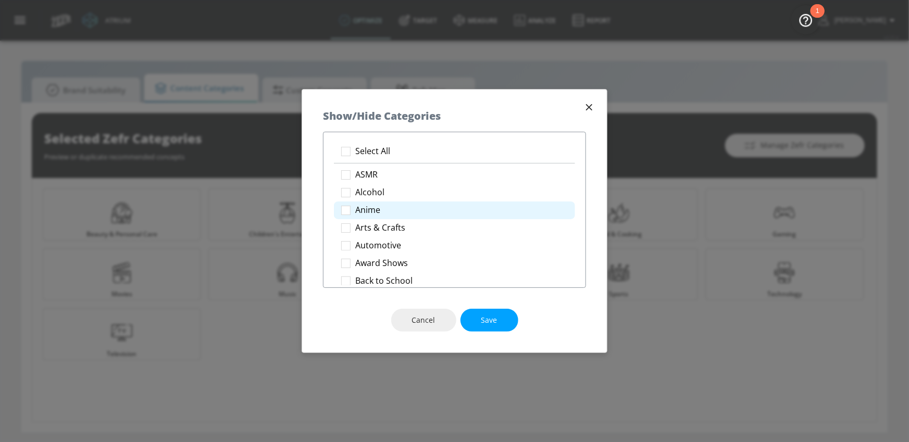
checkbox input "true"
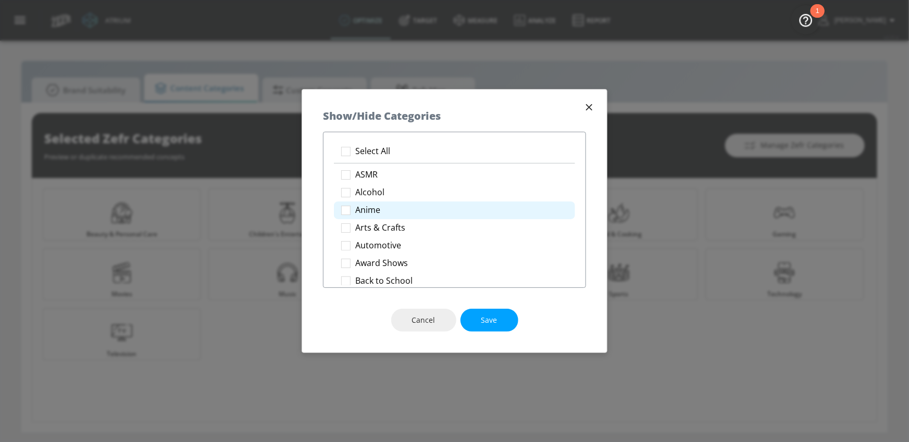
checkbox input "true"
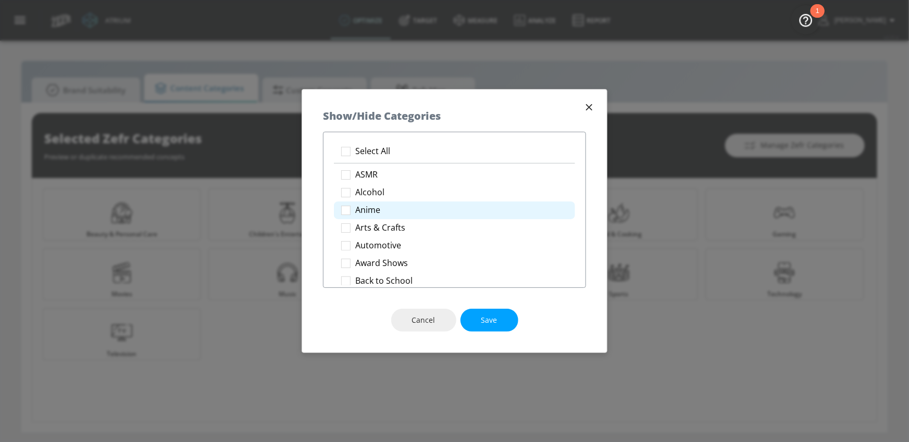
checkbox input "true"
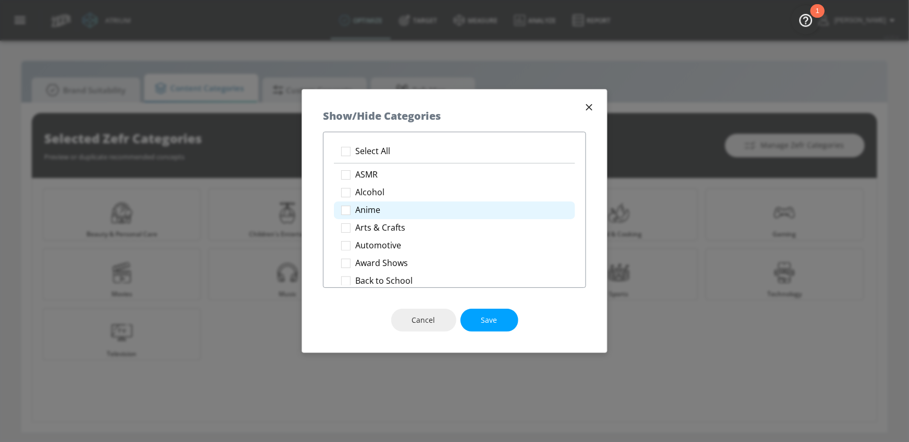
checkbox input "true"
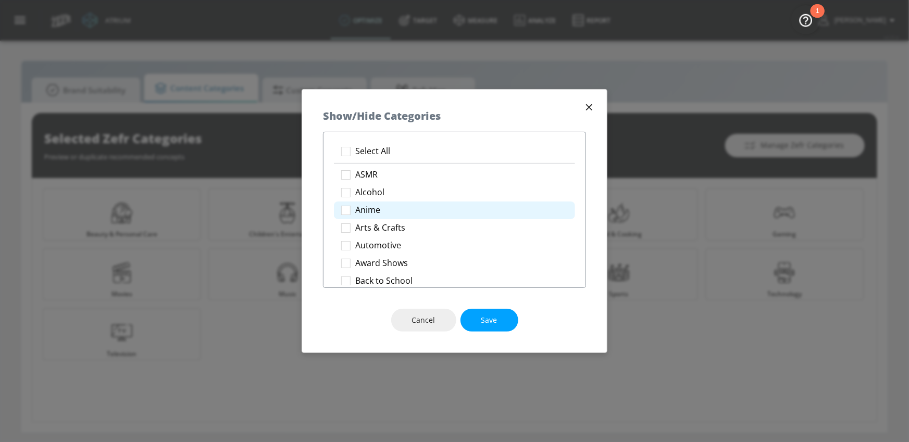
checkbox input "true"
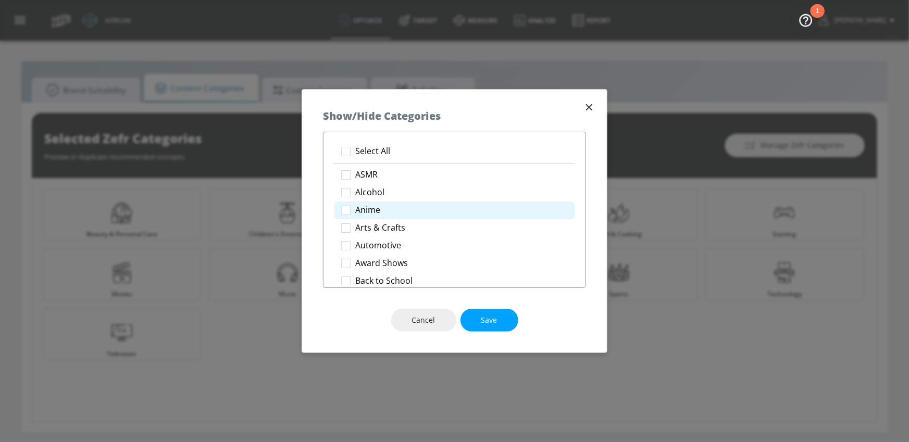
checkbox input "true"
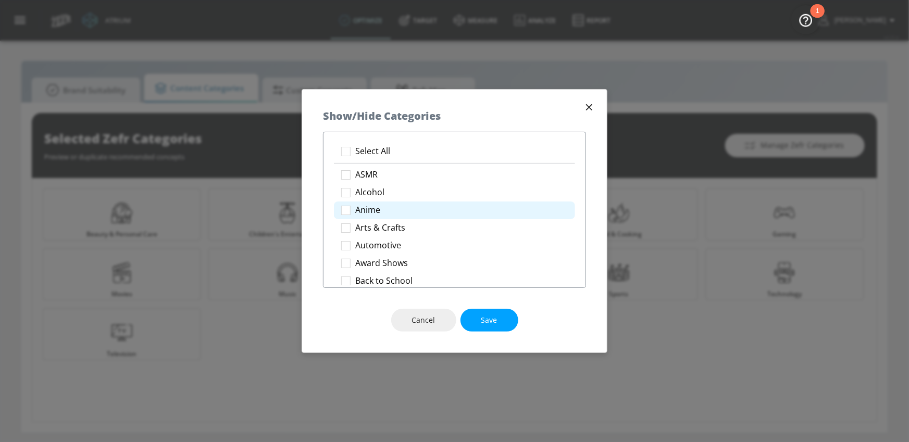
checkbox input "true"
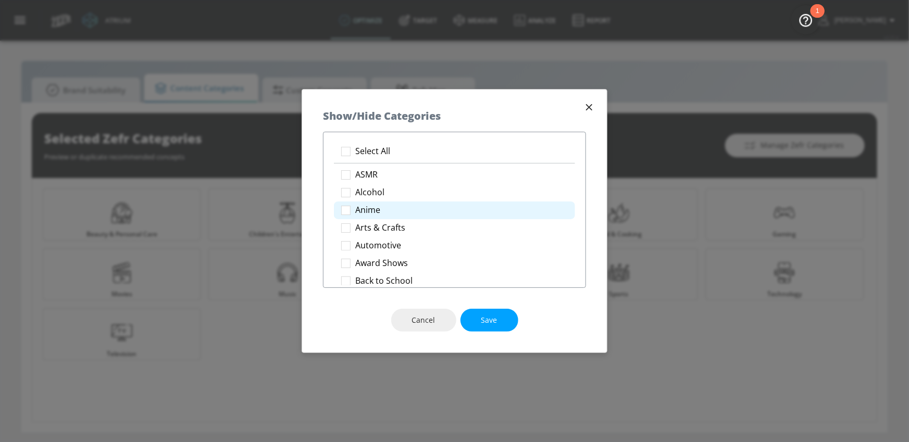
checkbox input "true"
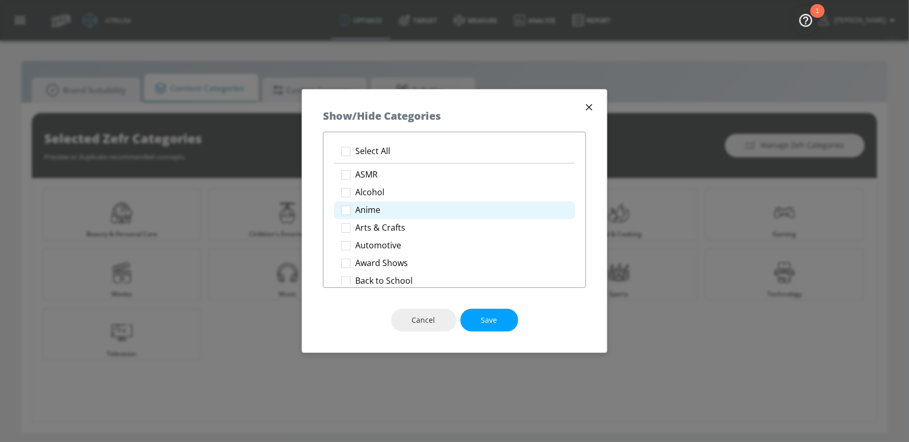
checkbox input "true"
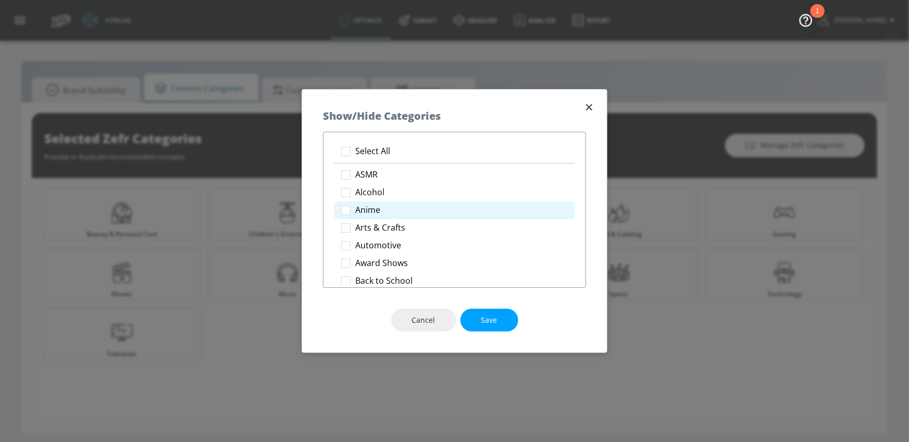
checkbox input "true"
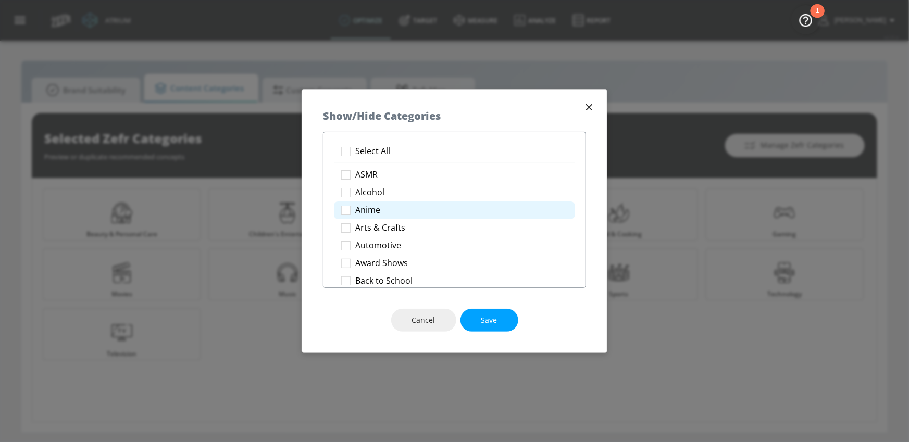
checkbox input "true"
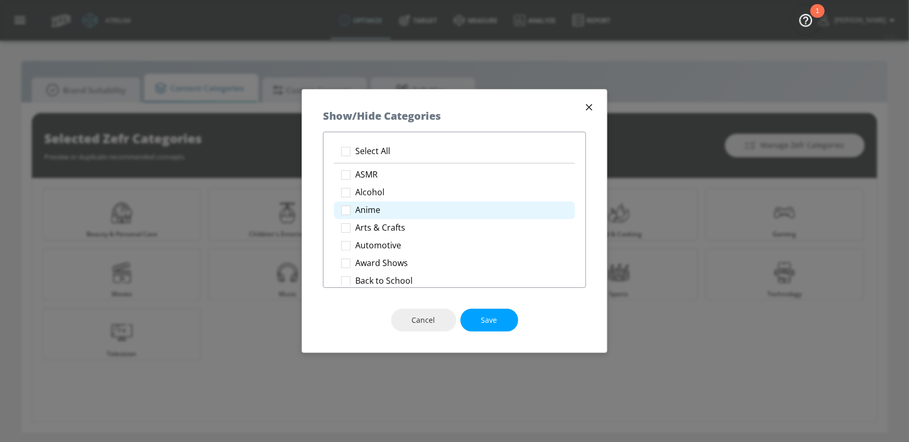
checkbox input "true"
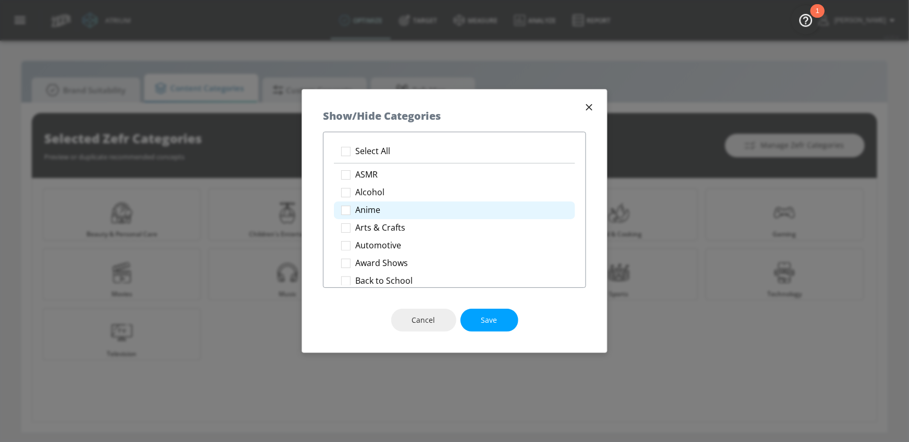
checkbox input "true"
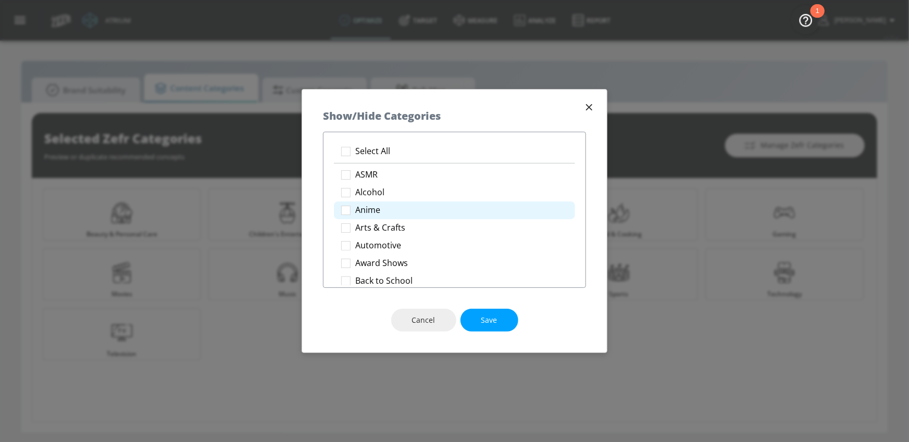
checkbox input "true"
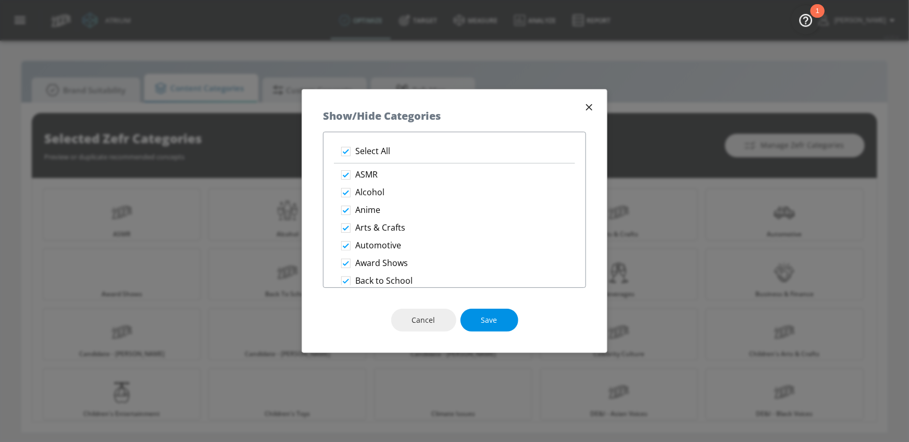
click at [506, 313] on button "Save" at bounding box center [490, 320] width 58 height 23
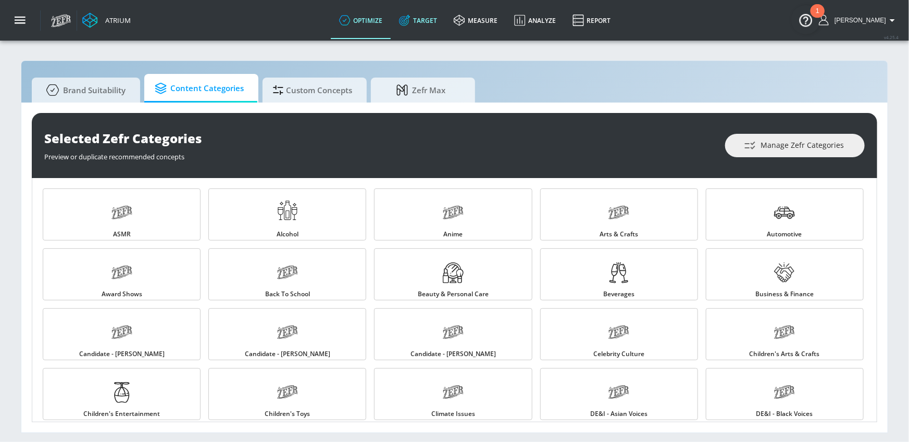
click at [434, 26] on link "Target" at bounding box center [418, 21] width 55 height 38
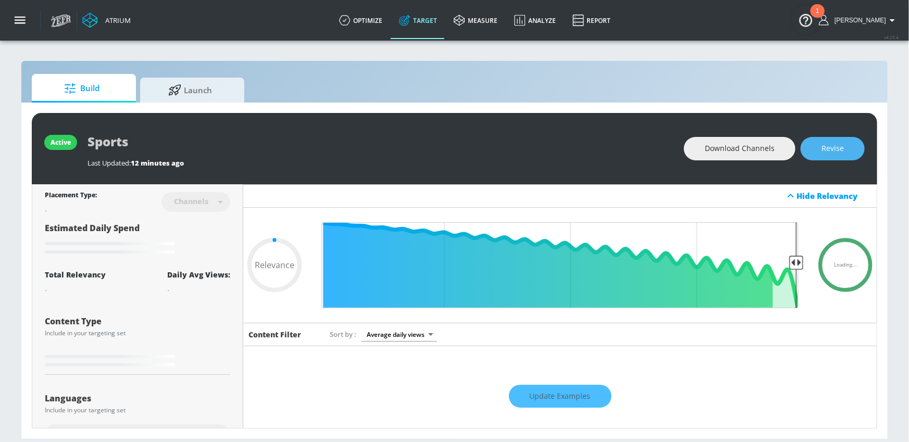
click at [846, 142] on button "Revise" at bounding box center [833, 148] width 64 height 23
type input "0.05"
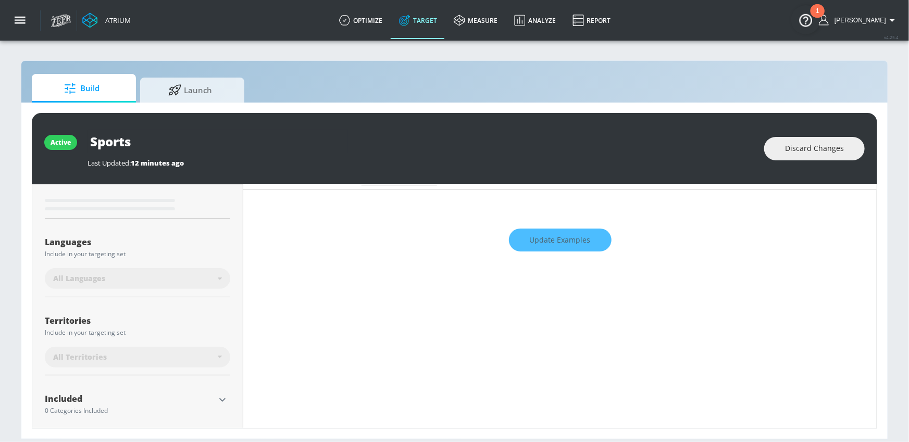
scroll to position [219, 0]
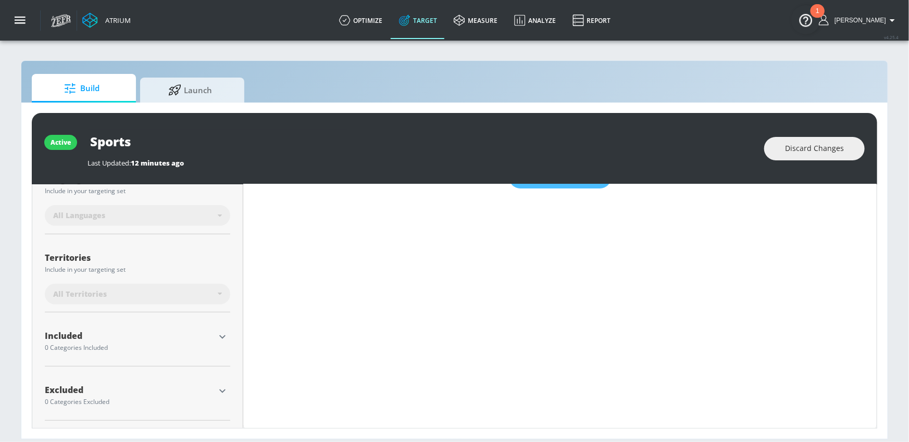
drag, startPoint x: 223, startPoint y: 391, endPoint x: 214, endPoint y: 386, distance: 10.7
click at [223, 391] on icon "button" at bounding box center [222, 391] width 13 height 13
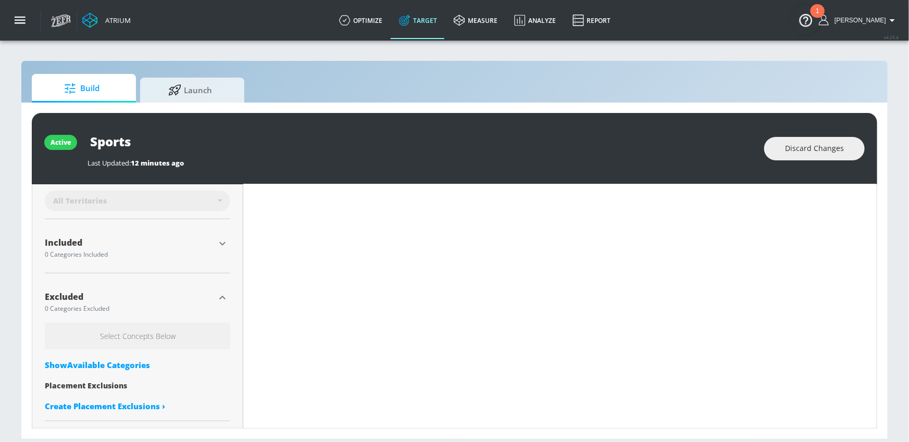
scroll to position [314, 0]
click at [122, 360] on div "Show Available Categories" at bounding box center [138, 364] width 186 height 10
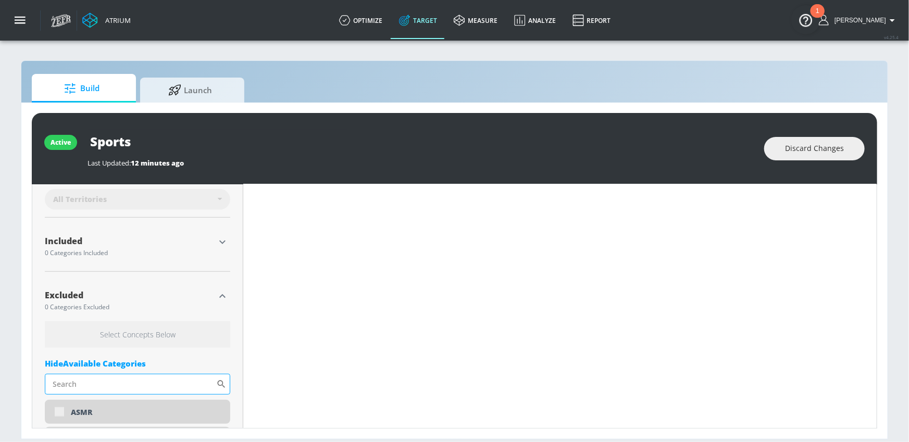
click at [129, 381] on input "Sort By" at bounding box center [130, 384] width 171 height 21
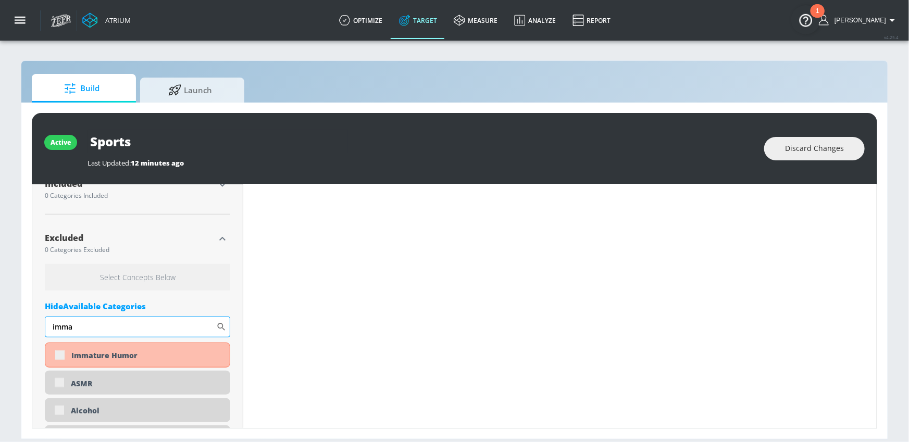
scroll to position [382, 0]
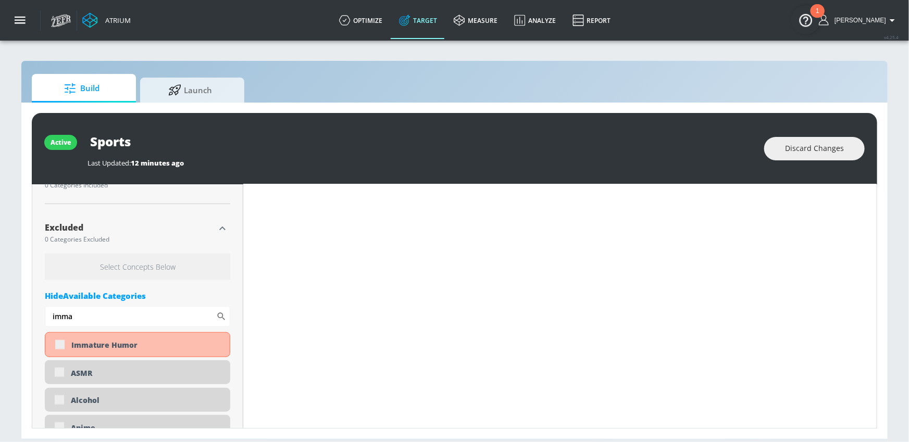
type input "imma"
click at [88, 345] on div "Immature Humor" at bounding box center [146, 345] width 151 height 10
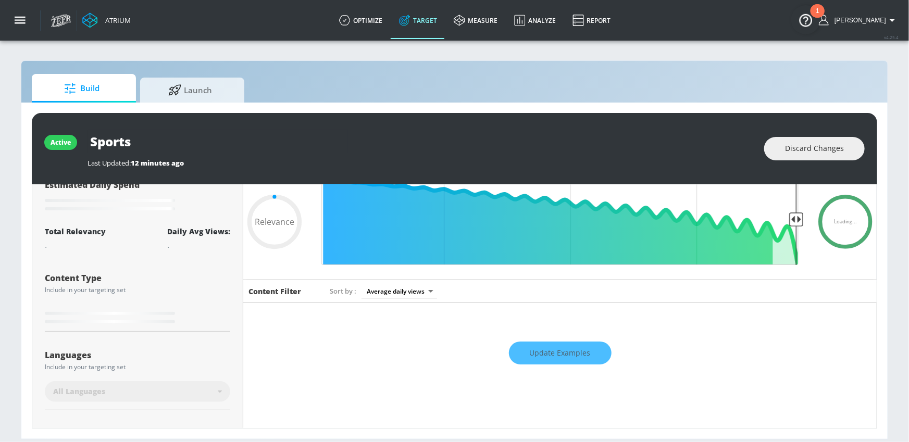
scroll to position [0, 0]
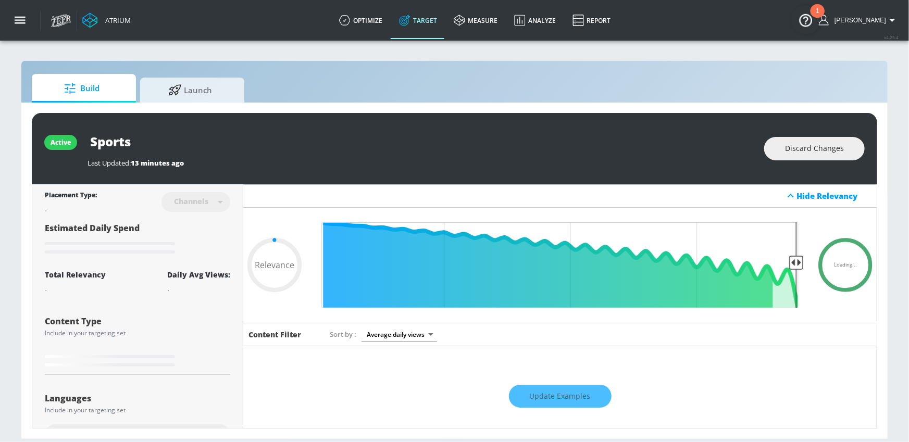
type input "0.6"
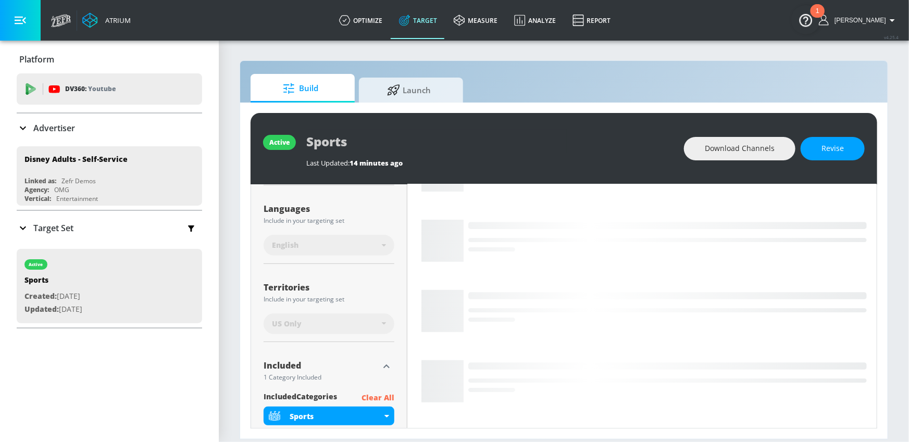
scroll to position [268, 0]
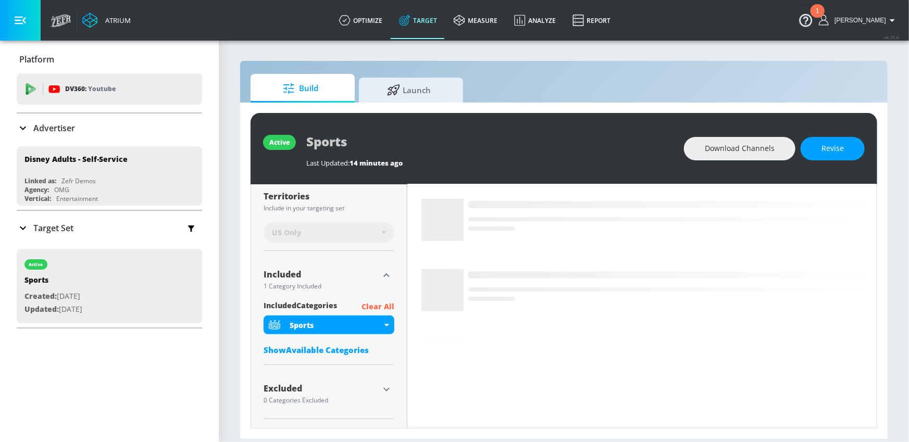
drag, startPoint x: 19, startPoint y: 23, endPoint x: 31, endPoint y: 70, distance: 48.0
click at [18, 24] on icon "button" at bounding box center [20, 20] width 11 height 11
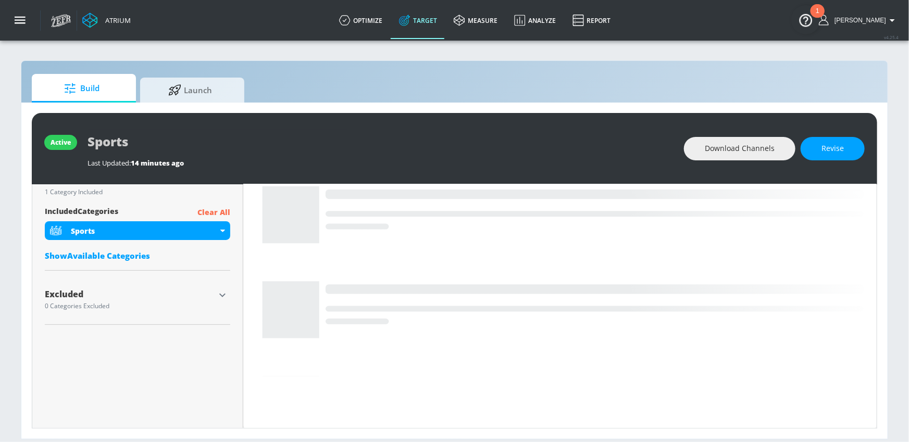
scroll to position [364, 0]
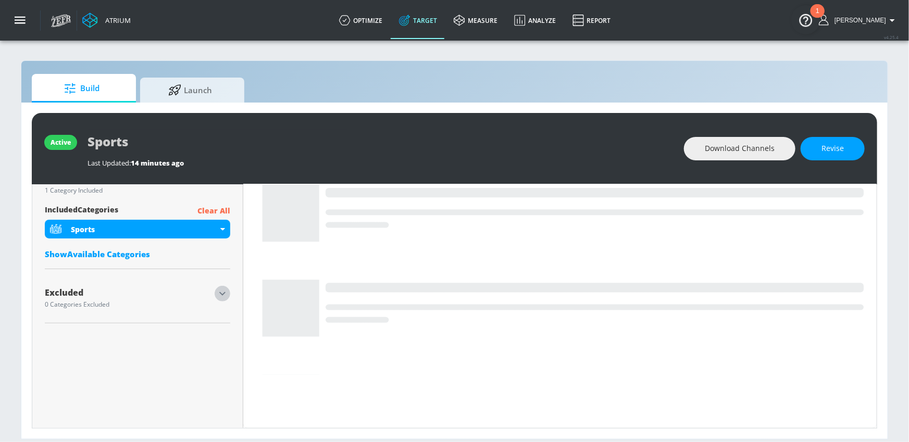
click at [227, 293] on icon "button" at bounding box center [222, 294] width 13 height 13
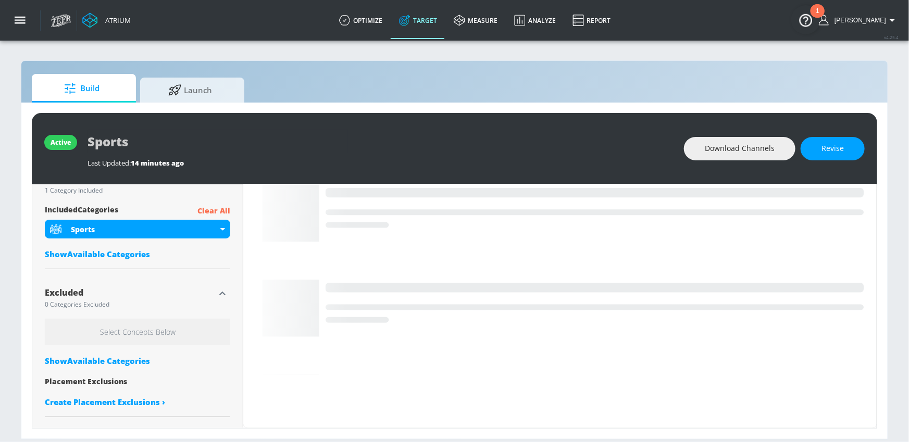
click at [98, 363] on div "Show Available Categories" at bounding box center [138, 361] width 186 height 10
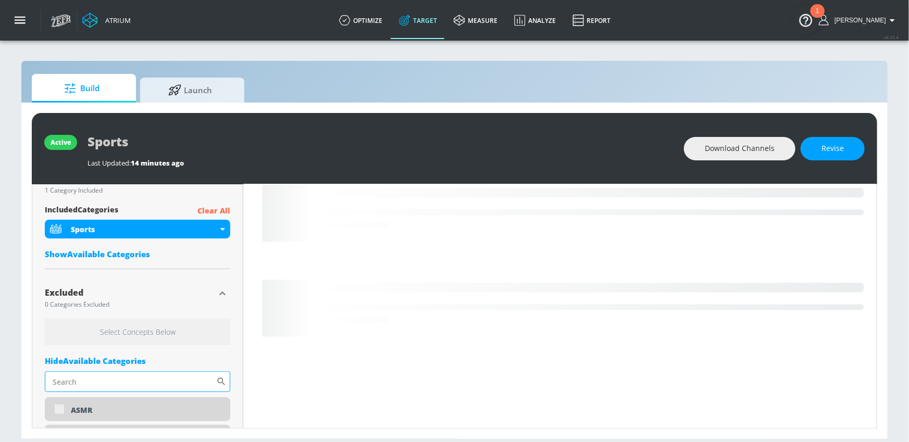
click at [107, 377] on input "Sort By" at bounding box center [130, 382] width 171 height 21
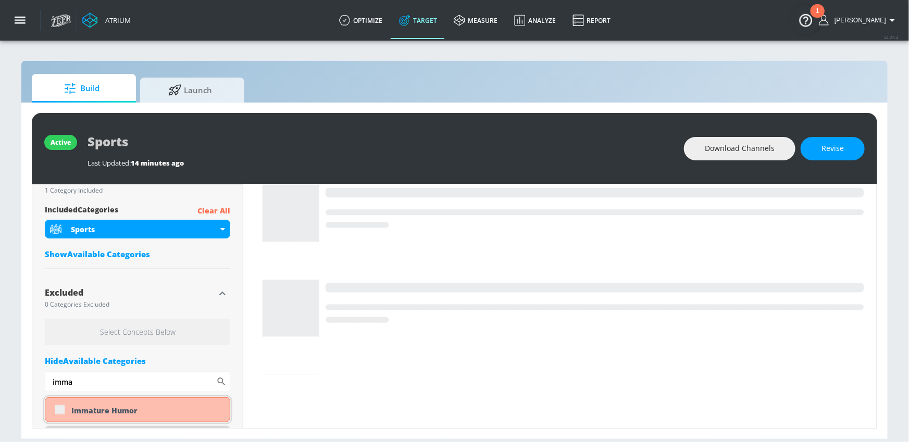
type input "imma"
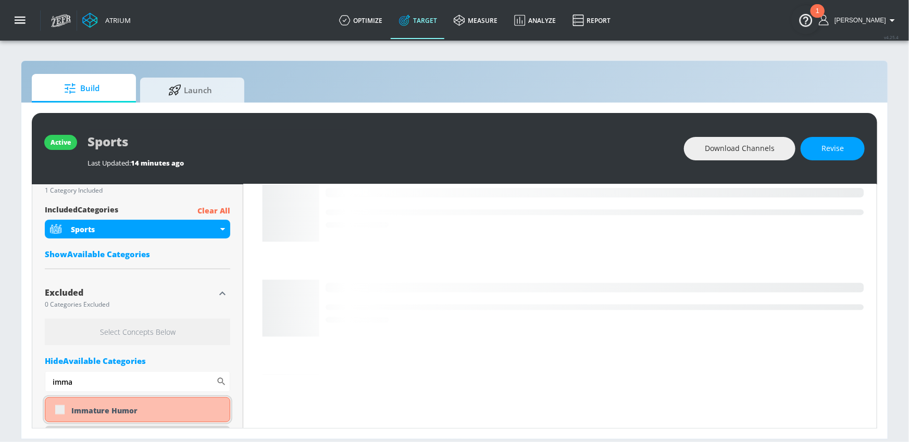
click at [129, 404] on div "Immature Humor" at bounding box center [138, 410] width 186 height 25
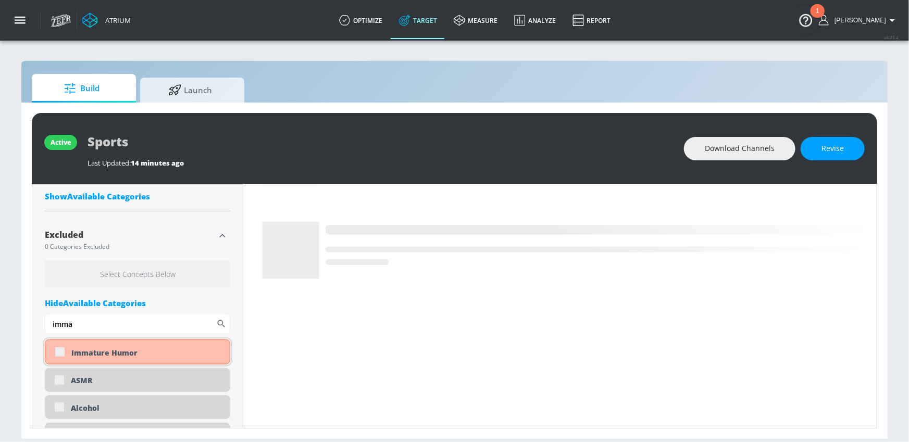
scroll to position [426, 0]
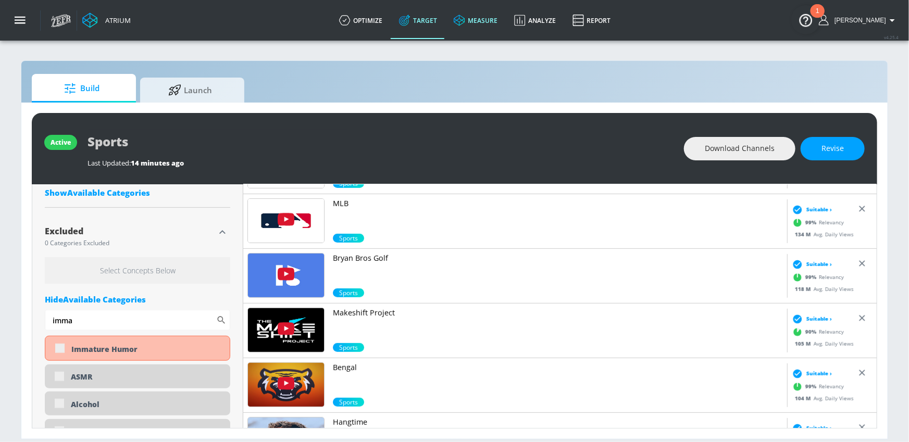
click at [78, 350] on div "Immature Humor" at bounding box center [146, 350] width 151 height 10
click at [834, 153] on span "Revise" at bounding box center [833, 148] width 22 height 13
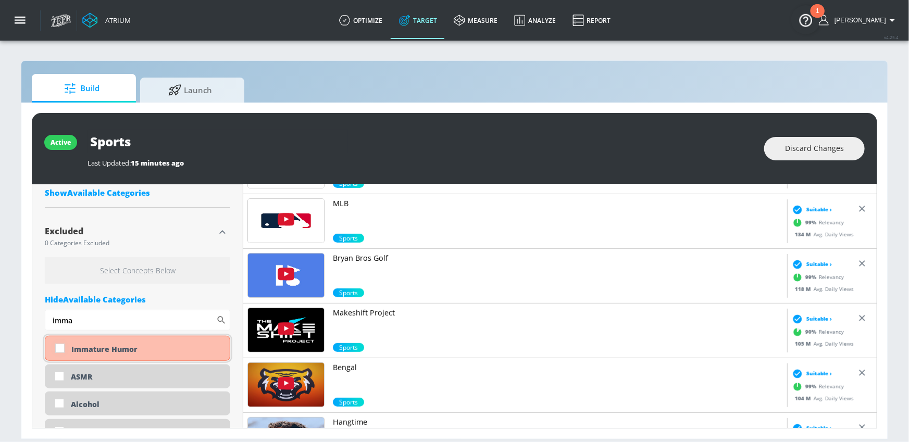
click at [56, 344] on input "checkbox" at bounding box center [60, 348] width 19 height 19
checkbox input "true"
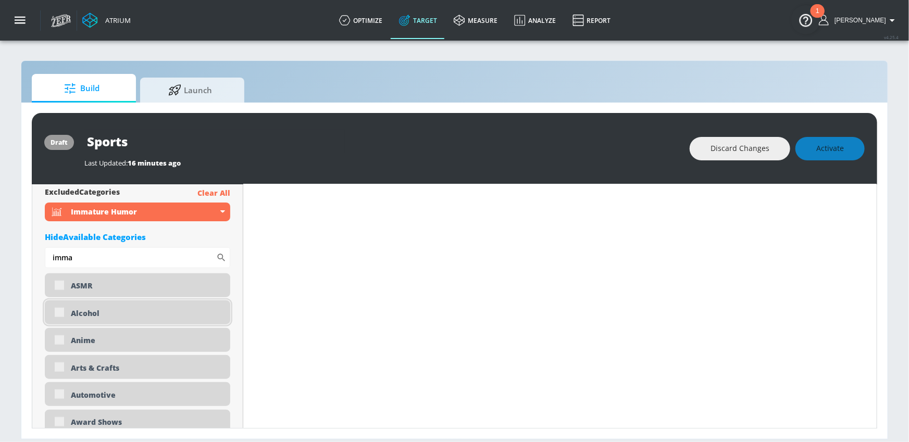
scroll to position [520, 0]
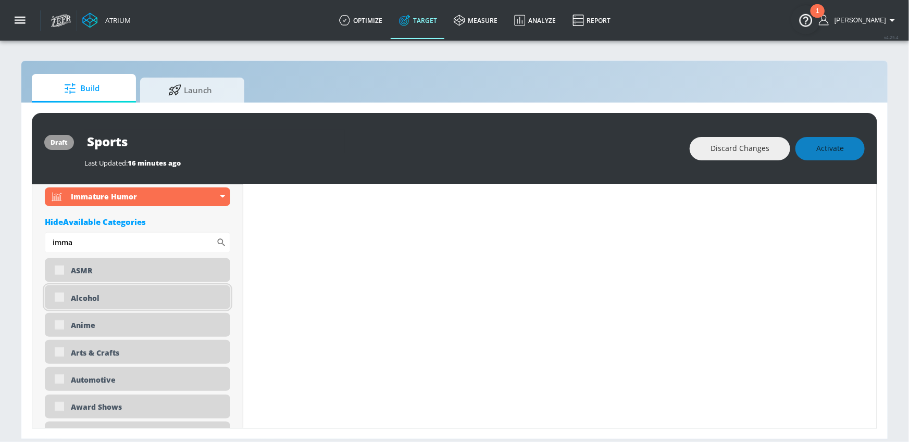
click at [79, 301] on div "Alcohol" at bounding box center [147, 298] width 152 height 10
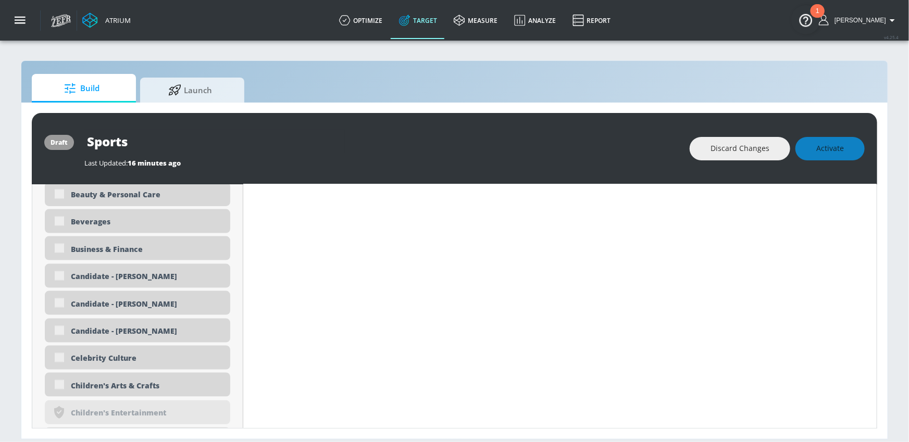
scroll to position [0, 0]
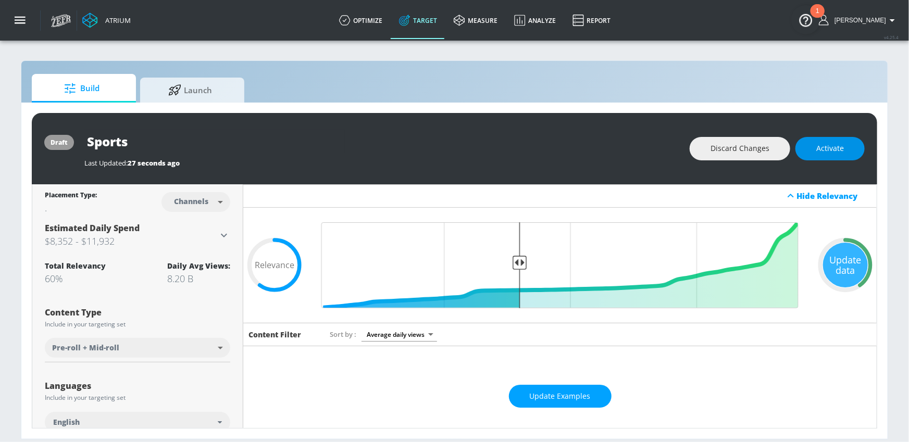
click at [819, 147] on span "Activate" at bounding box center [831, 148] width 28 height 13
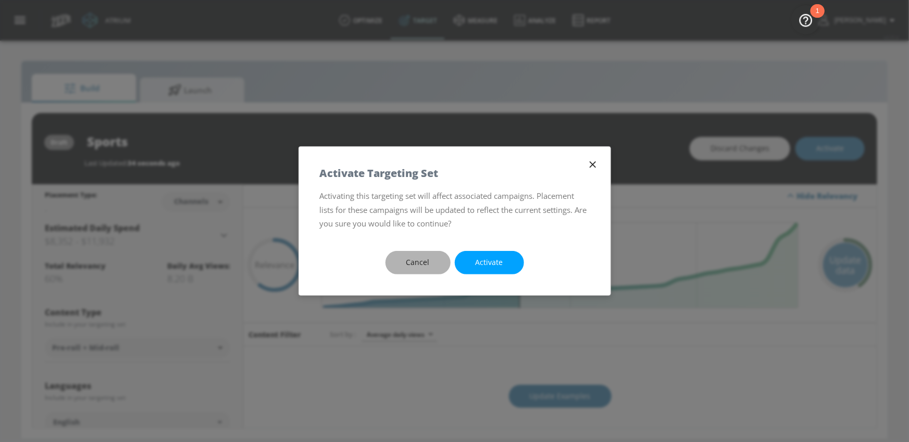
drag, startPoint x: 423, startPoint y: 258, endPoint x: 469, endPoint y: 274, distance: 48.1
click at [423, 258] on span "Cancel" at bounding box center [418, 262] width 23 height 13
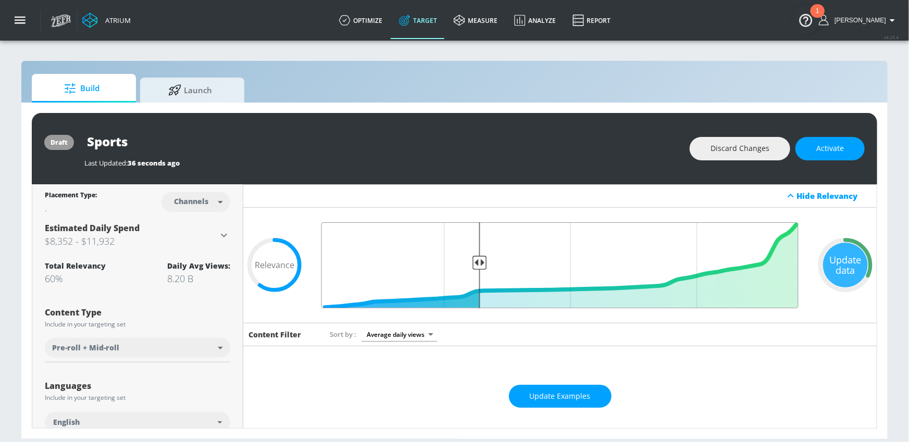
type input "0.68"
drag, startPoint x: 518, startPoint y: 261, endPoint x: 477, endPoint y: 260, distance: 40.1
click at [478, 260] on input "Final Threshold" at bounding box center [560, 266] width 488 height 86
click at [826, 157] on button "Activate" at bounding box center [830, 148] width 69 height 23
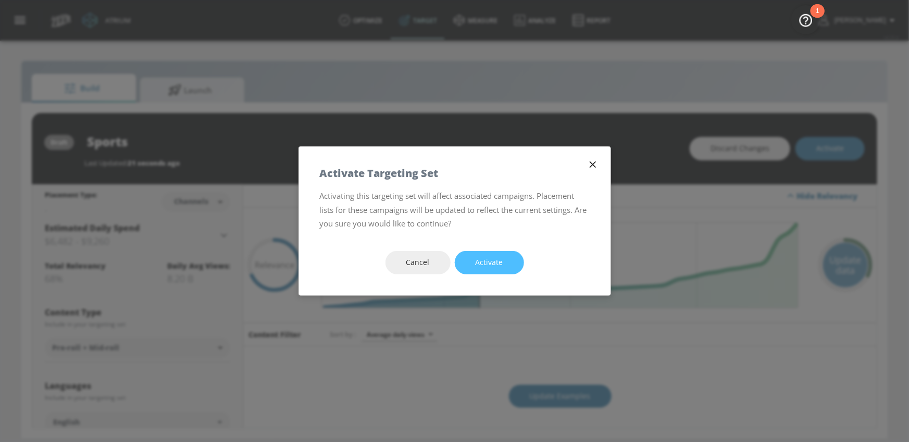
click at [512, 260] on button "Activate" at bounding box center [489, 262] width 69 height 23
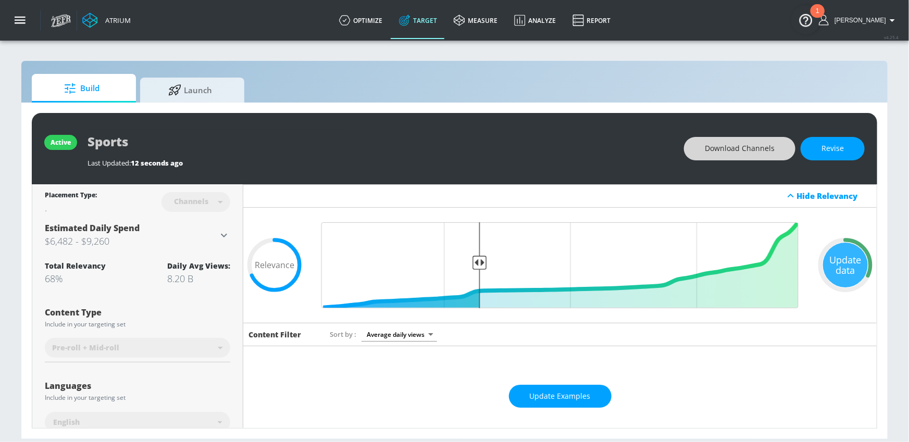
click at [710, 149] on span "Download Channels" at bounding box center [740, 148] width 70 height 13
click at [564, 398] on span "Update Examples" at bounding box center [560, 396] width 61 height 13
